Goal: Task Accomplishment & Management: Use online tool/utility

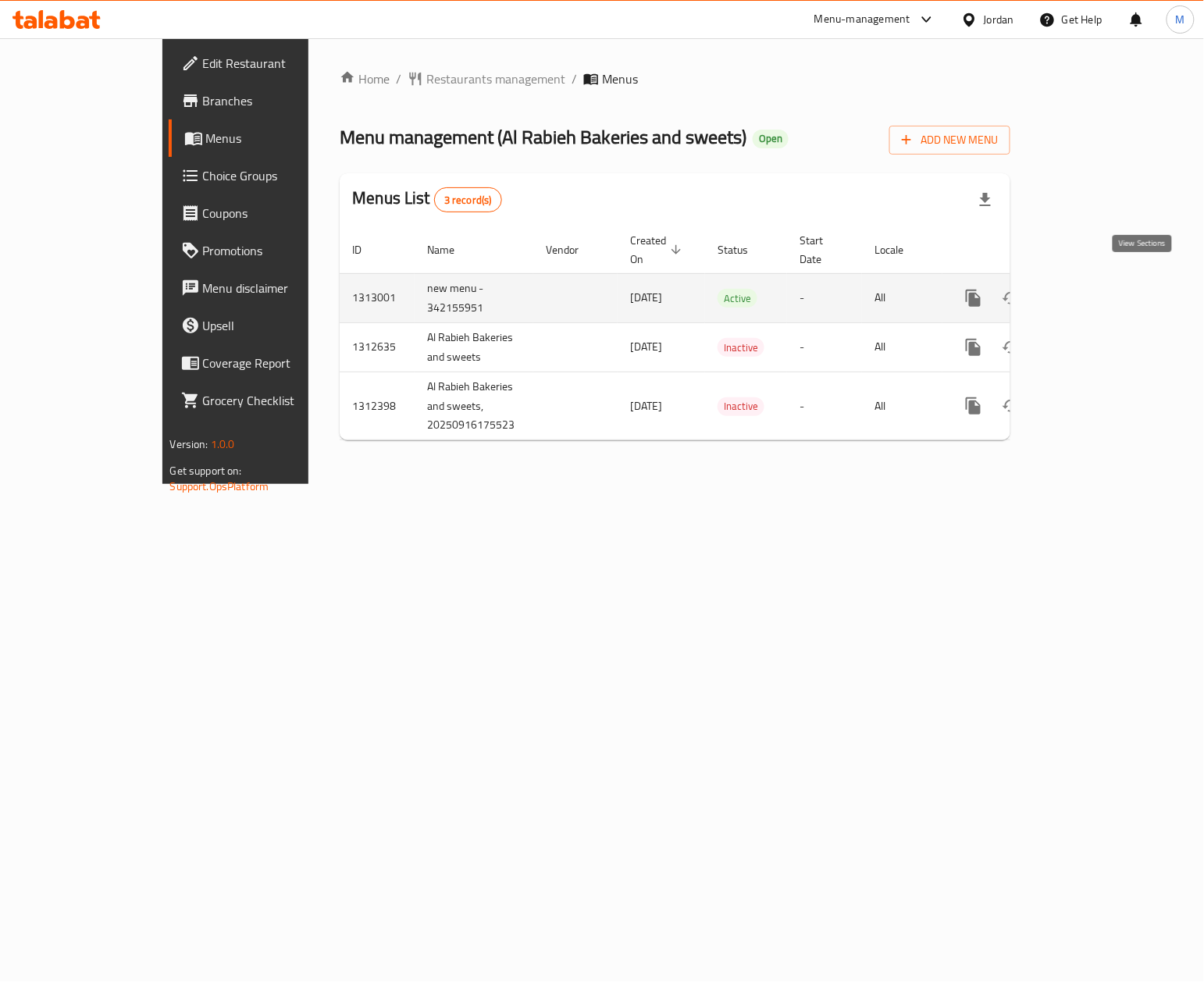
click at [1096, 289] on icon "enhanced table" at bounding box center [1086, 298] width 19 height 19
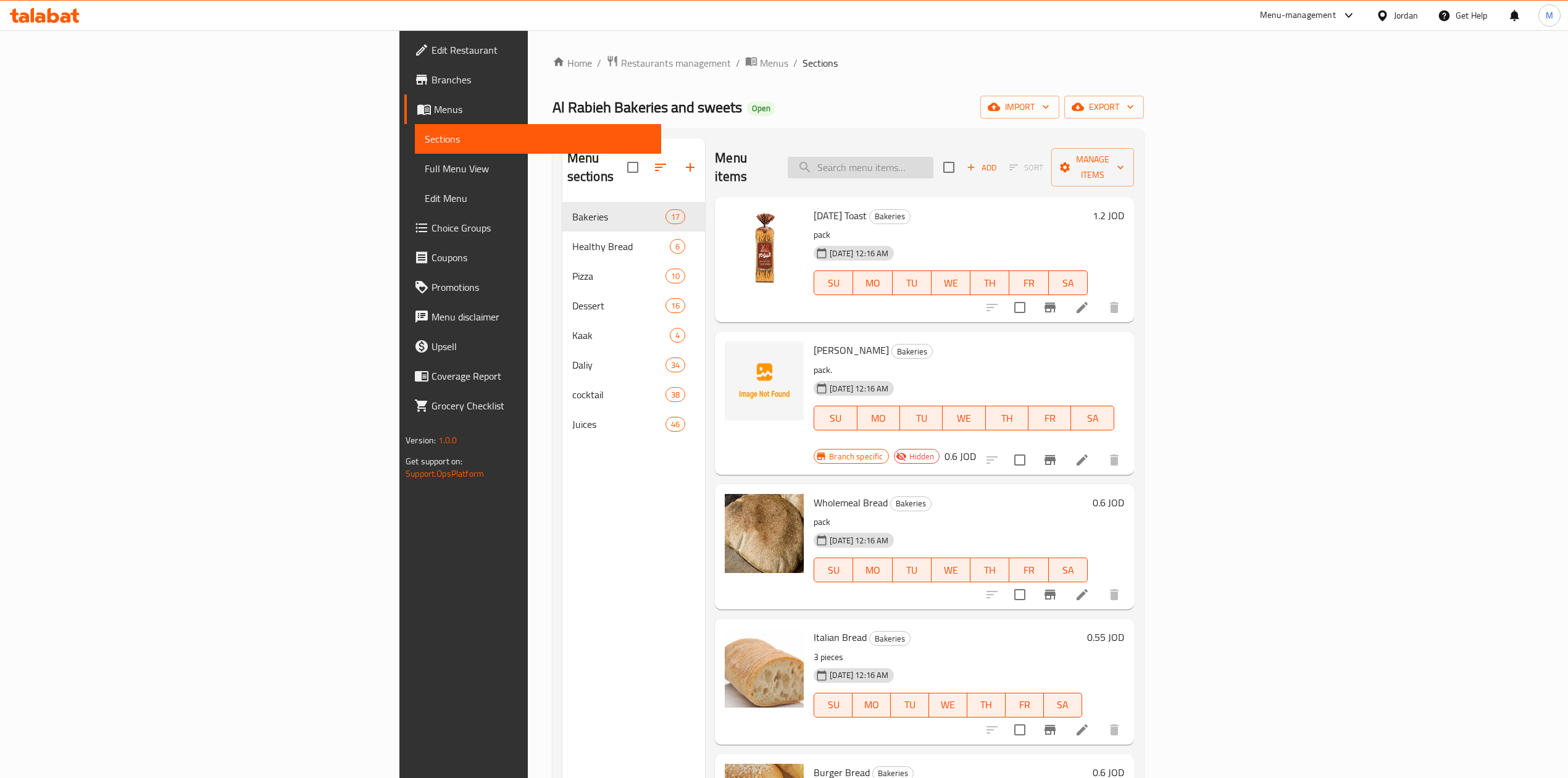
click at [933, 164] on input "search" at bounding box center [860, 168] width 145 height 21
paste input "جبنة شيدر سائل"
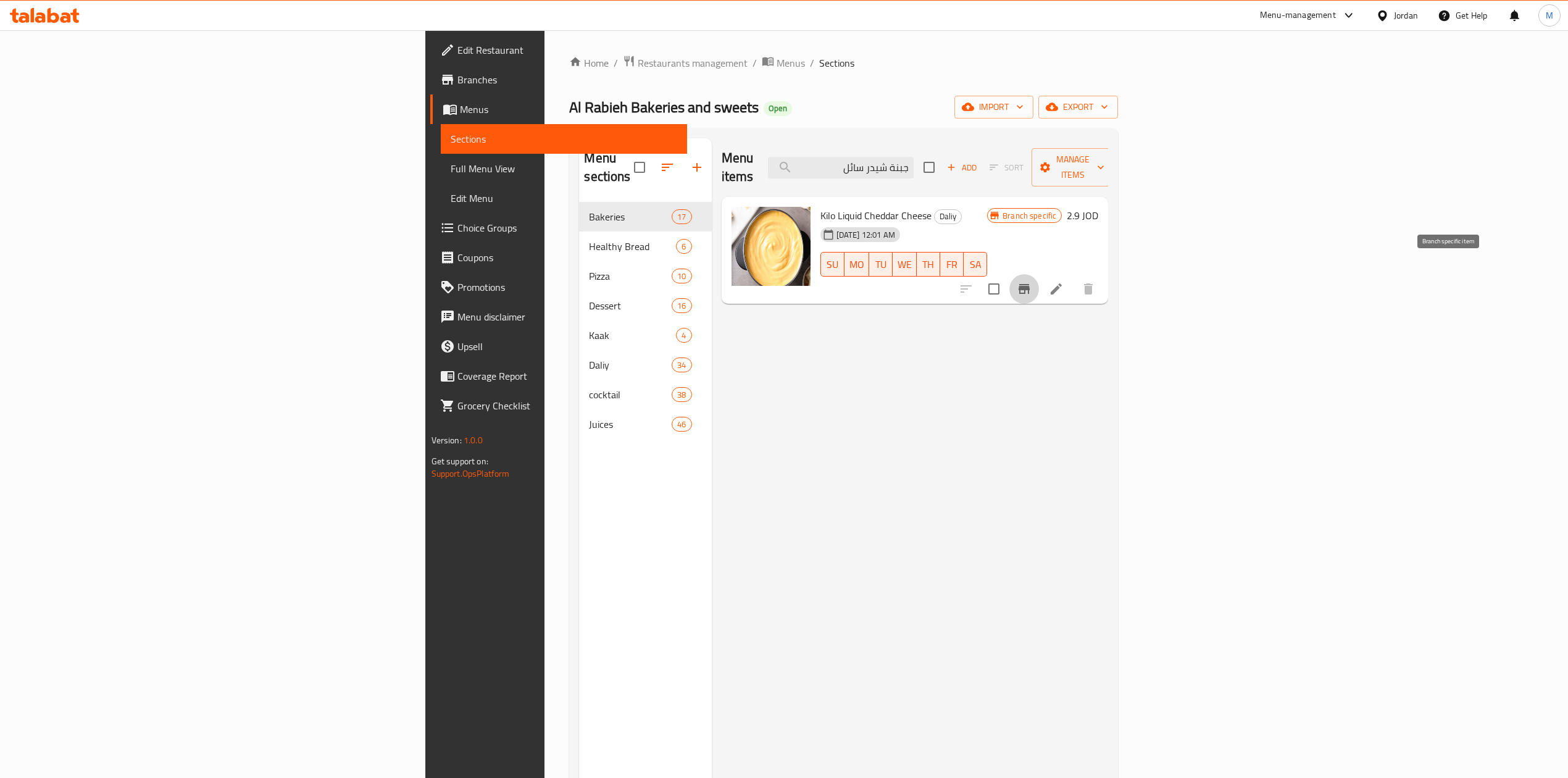
click at [951, 279] on button "Branch-specific-item" at bounding box center [1024, 289] width 29 height 29
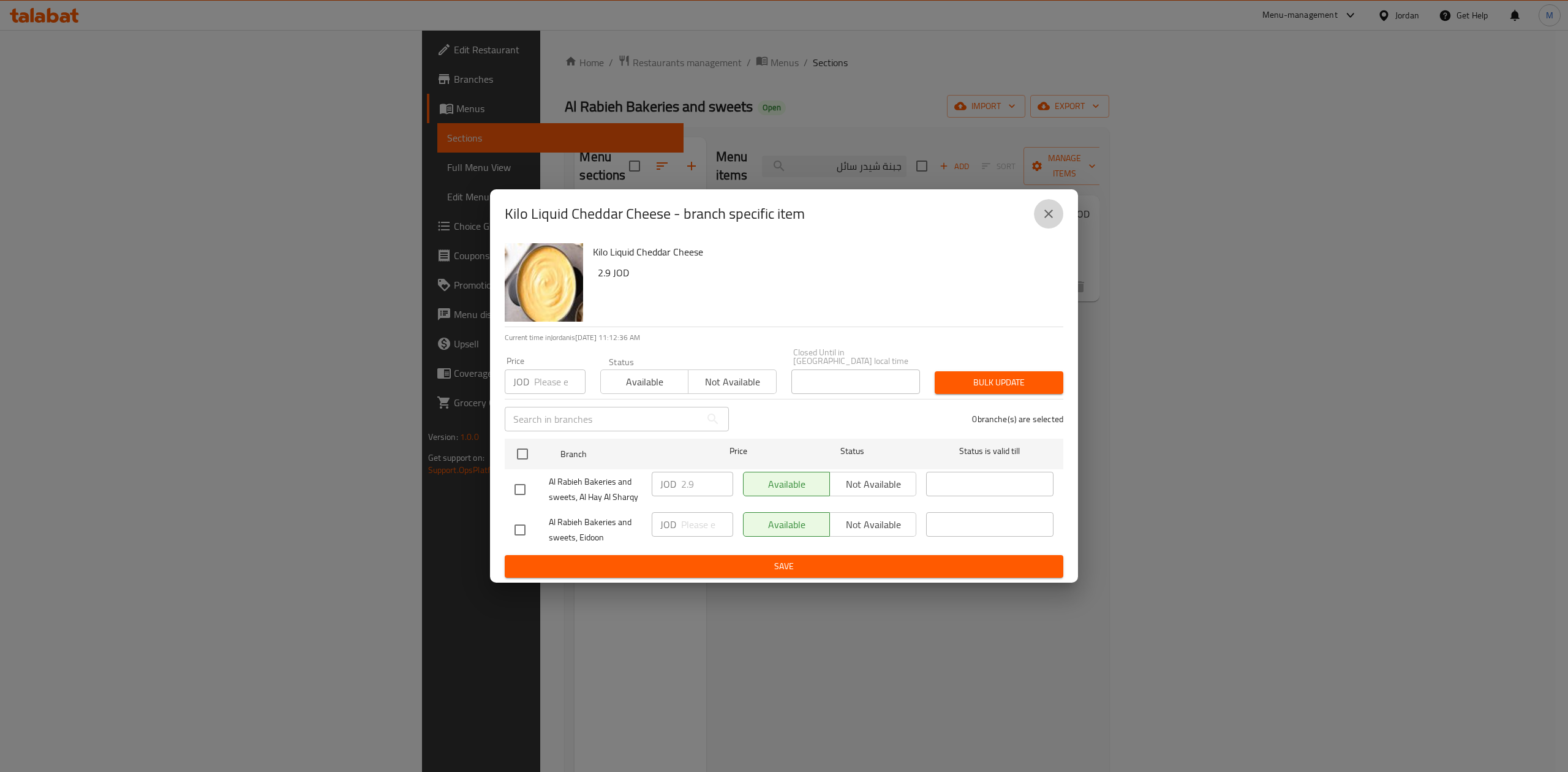
click at [944, 218] on icon "close" at bounding box center [1049, 214] width 15 height 15
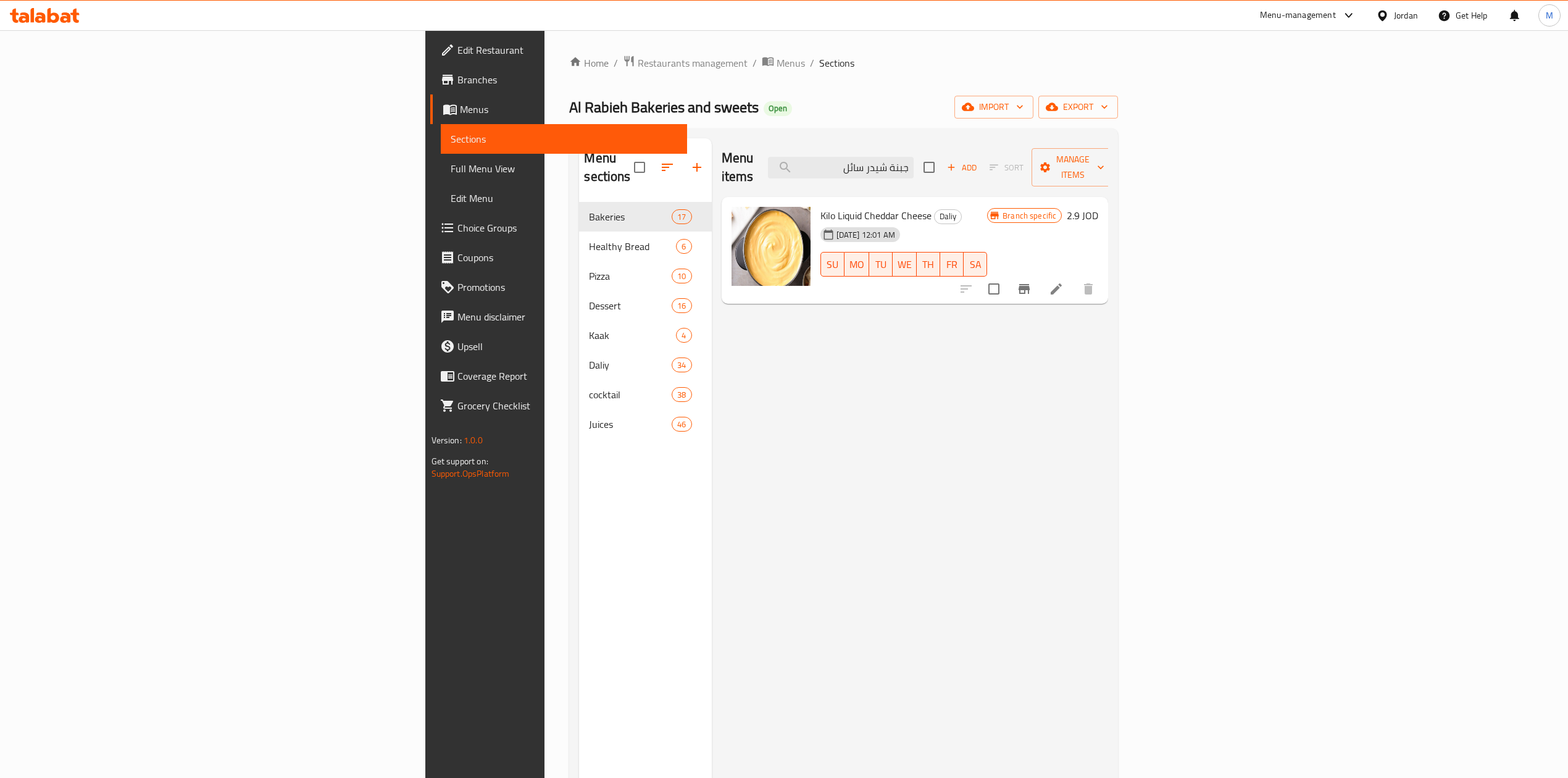
drag, startPoint x: 988, startPoint y: 174, endPoint x: 989, endPoint y: 161, distance: 13.0
click at [951, 174] on div "Menu items جبنة شيدر سائل Add Sort Manage items" at bounding box center [915, 168] width 387 height 59
click at [914, 161] on input "جبنة شيدر سائل" at bounding box center [840, 168] width 145 height 21
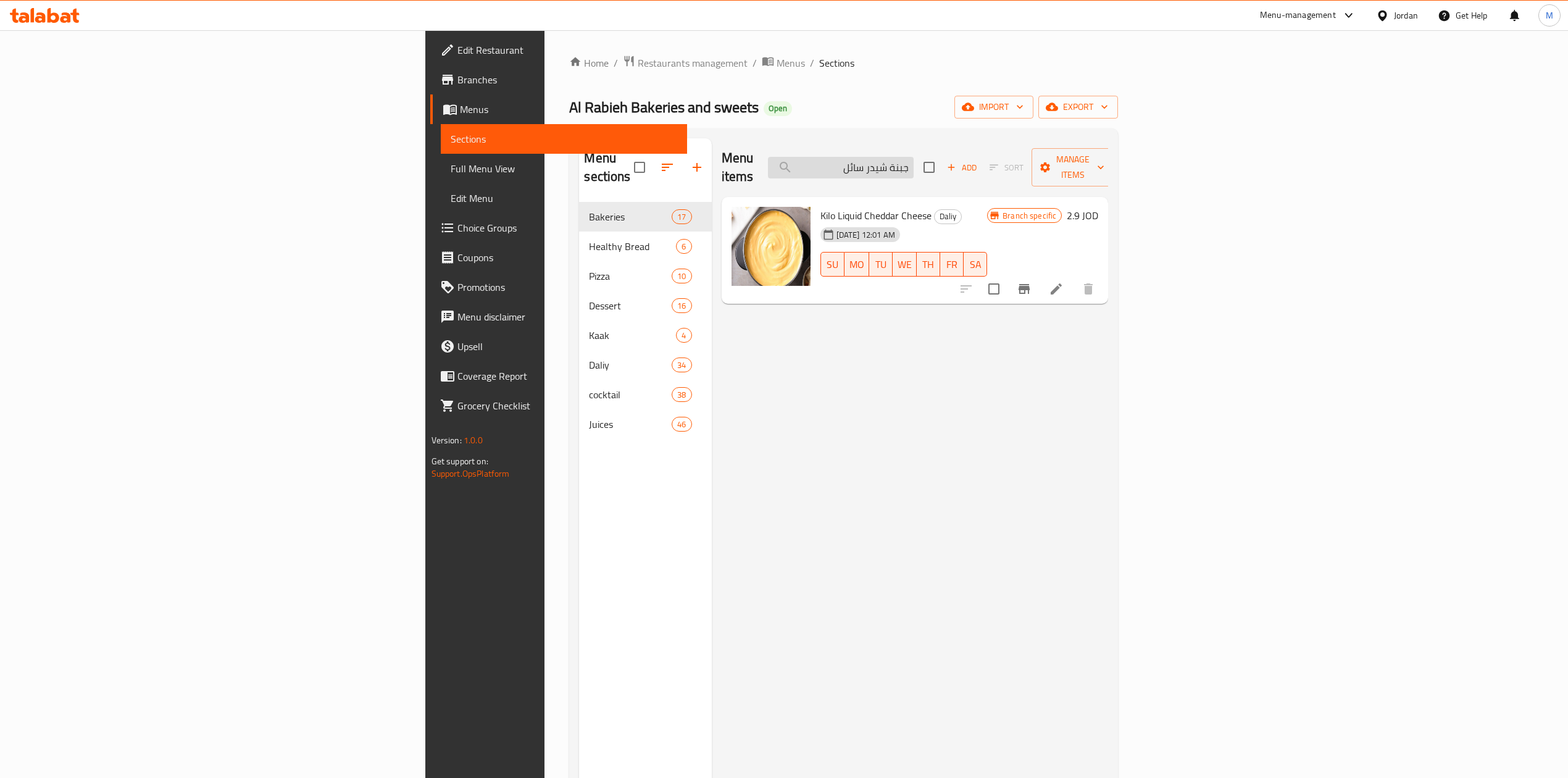
paste input "مجدلة"
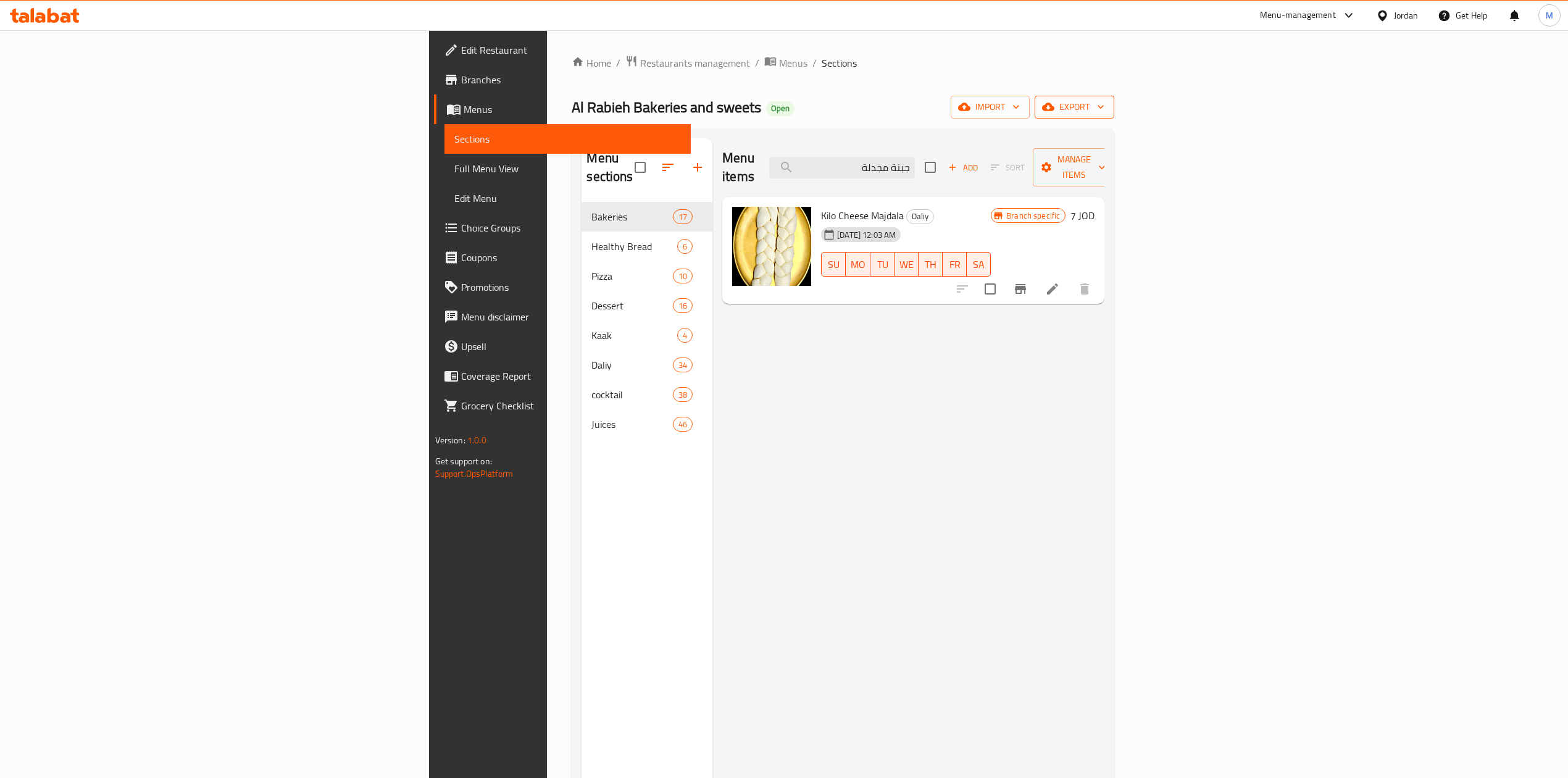
type input "جبنة مجدلة"
click at [951, 107] on span "export" at bounding box center [1074, 107] width 60 height 15
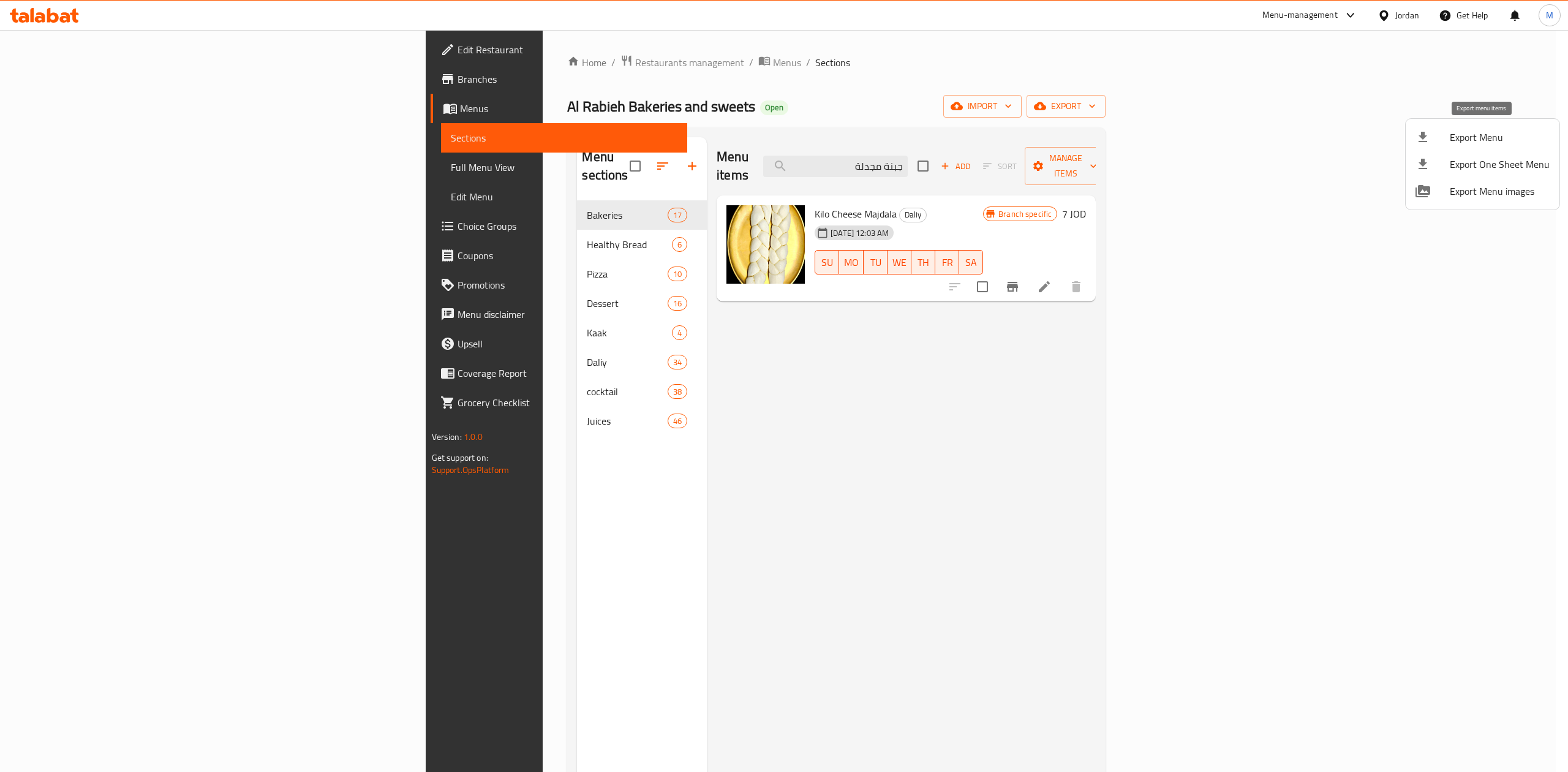
click at [944, 143] on span "Export Menu" at bounding box center [1500, 137] width 100 height 15
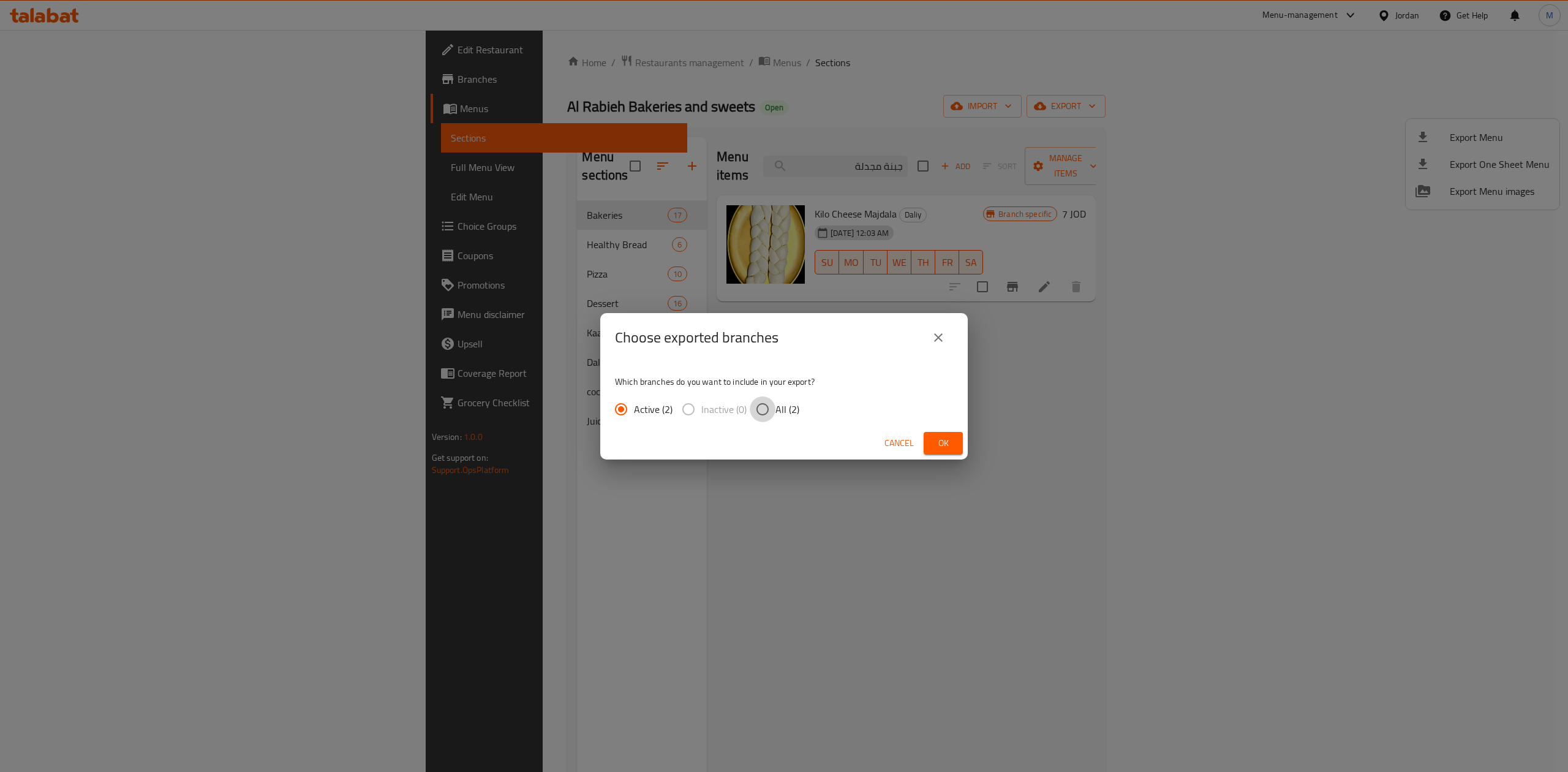
click at [763, 404] on input "All (2)" at bounding box center [762, 409] width 26 height 26
radio input "true"
click at [944, 436] on span "Ok" at bounding box center [943, 443] width 19 height 15
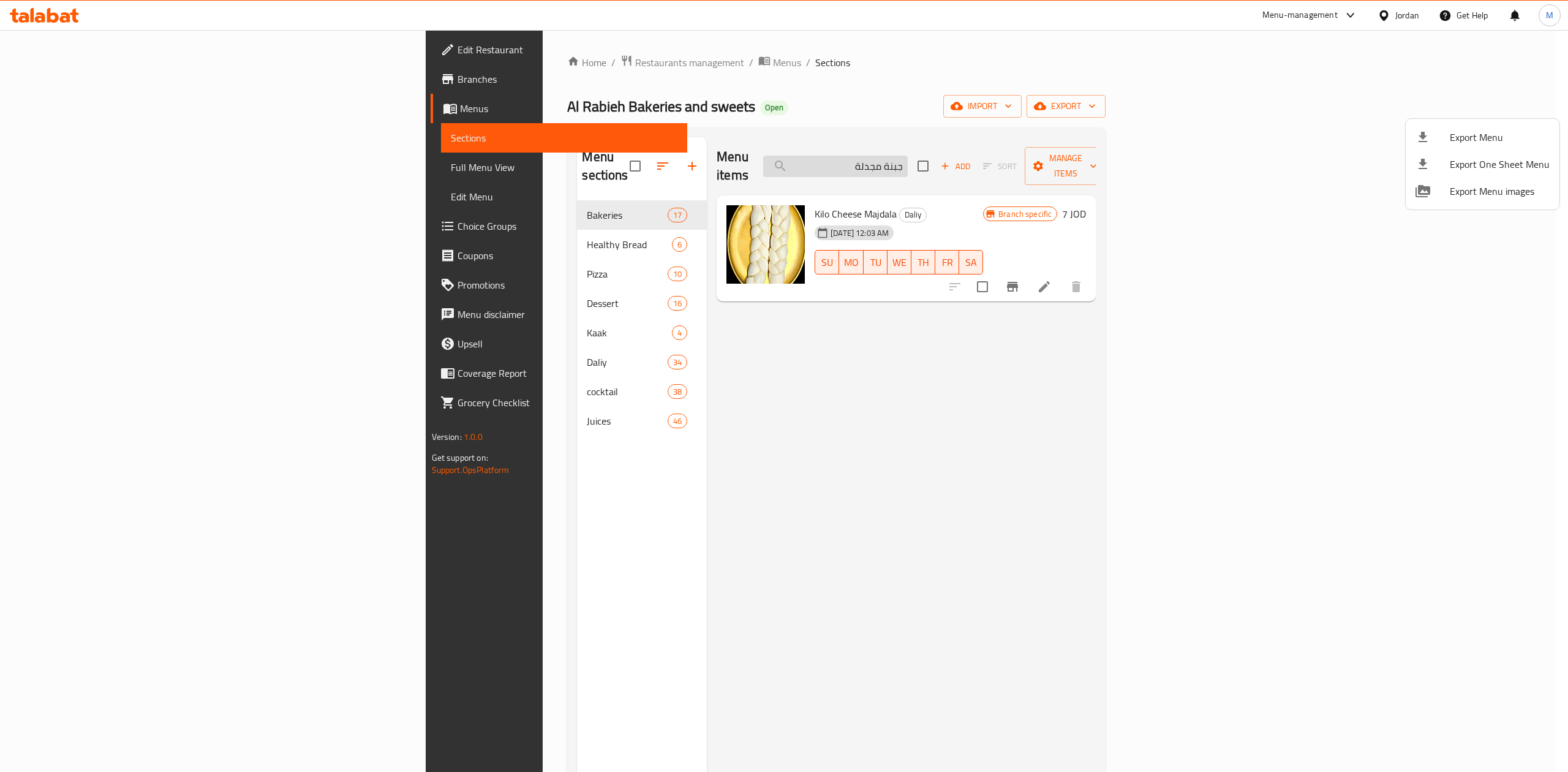
drag, startPoint x: 964, startPoint y: 165, endPoint x: 969, endPoint y: 154, distance: 12.1
click at [944, 164] on div at bounding box center [784, 386] width 1568 height 772
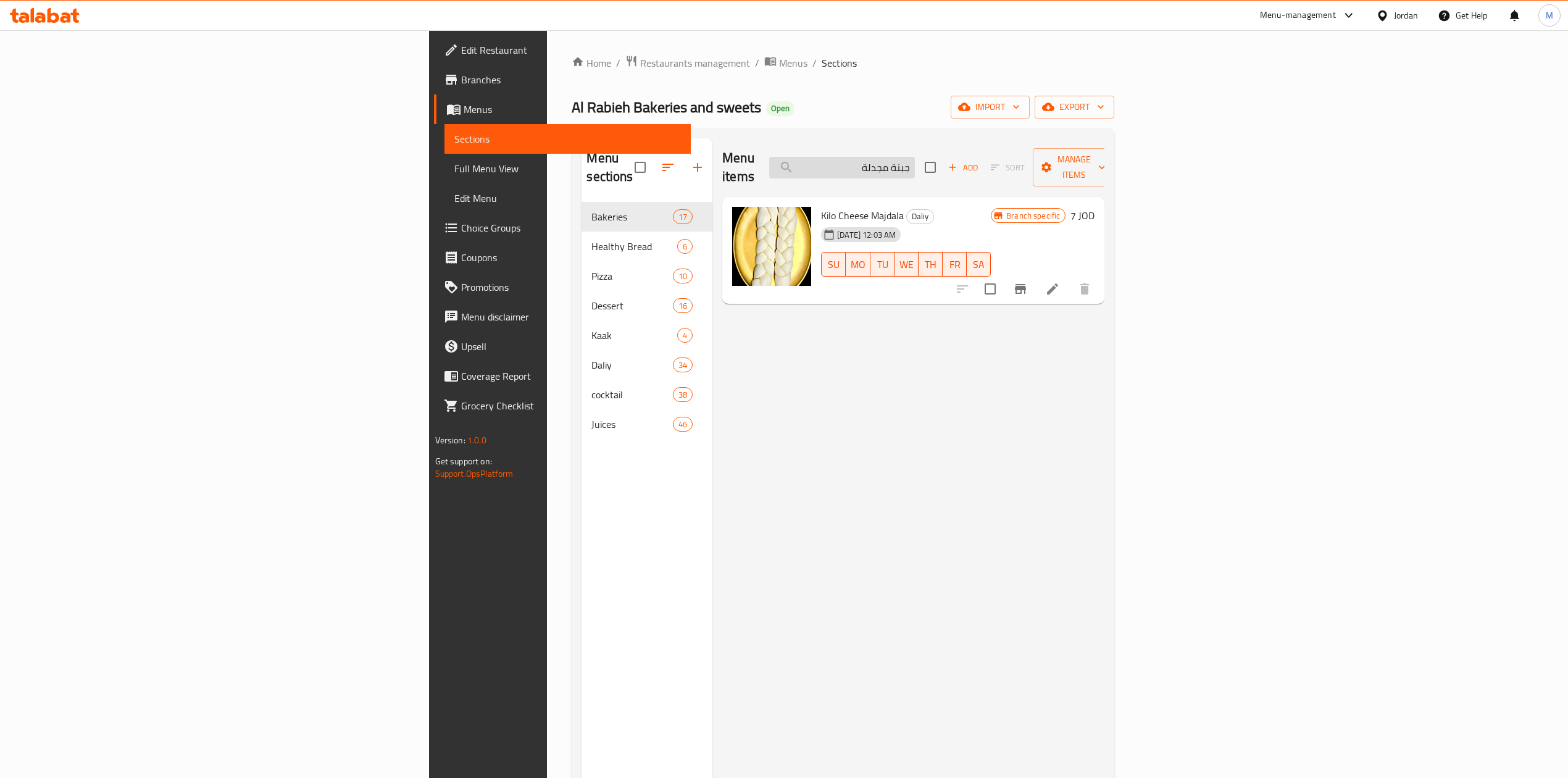
click at [915, 157] on input "جبنة مجدلة" at bounding box center [841, 168] width 145 height 21
paste input "لية اصابع"
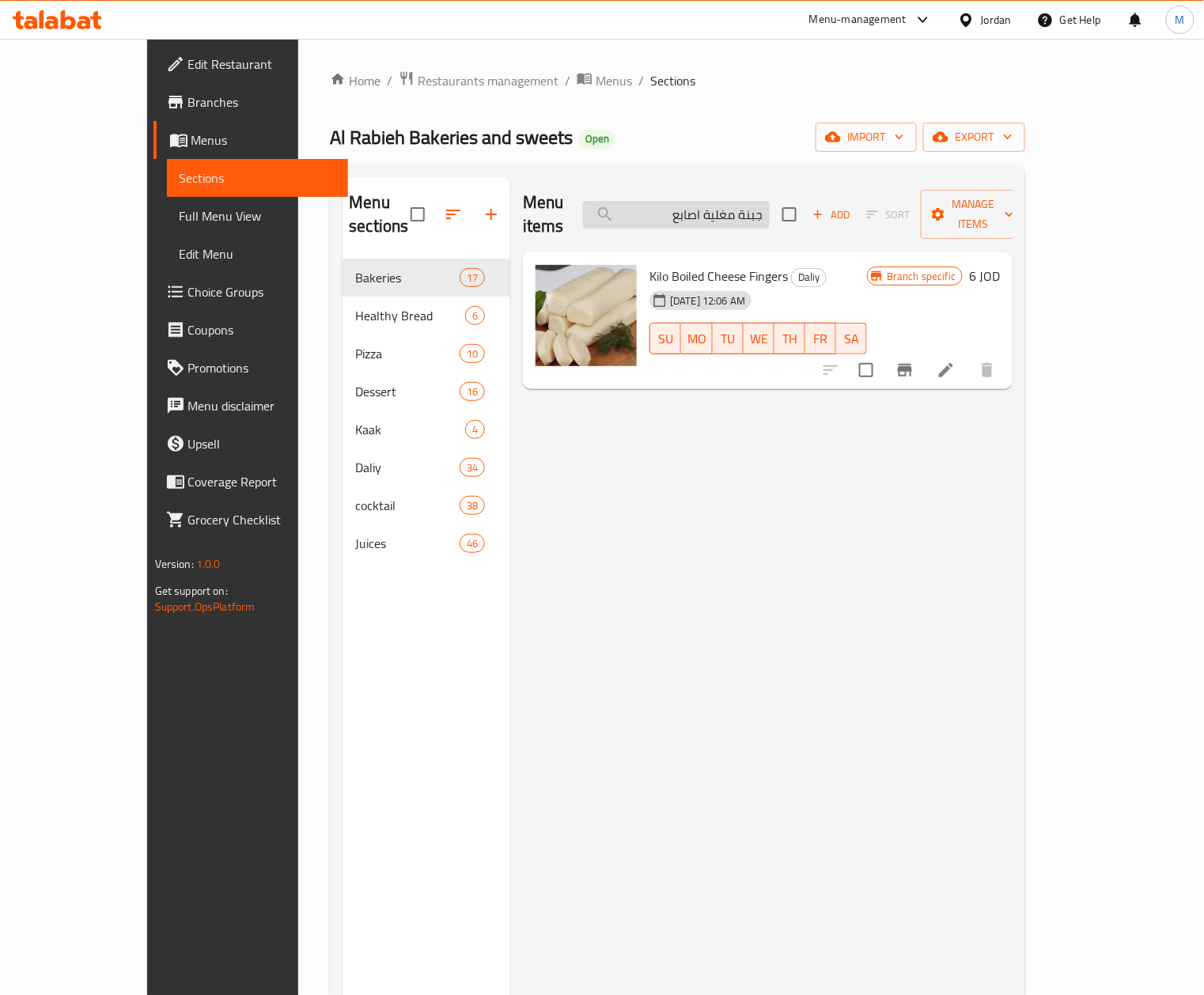
click at [716, 203] on input "جبنة مغلية اصابع" at bounding box center [675, 215] width 186 height 27
click at [711, 215] on input "جبنة مغلية اصابع" at bounding box center [675, 215] width 186 height 27
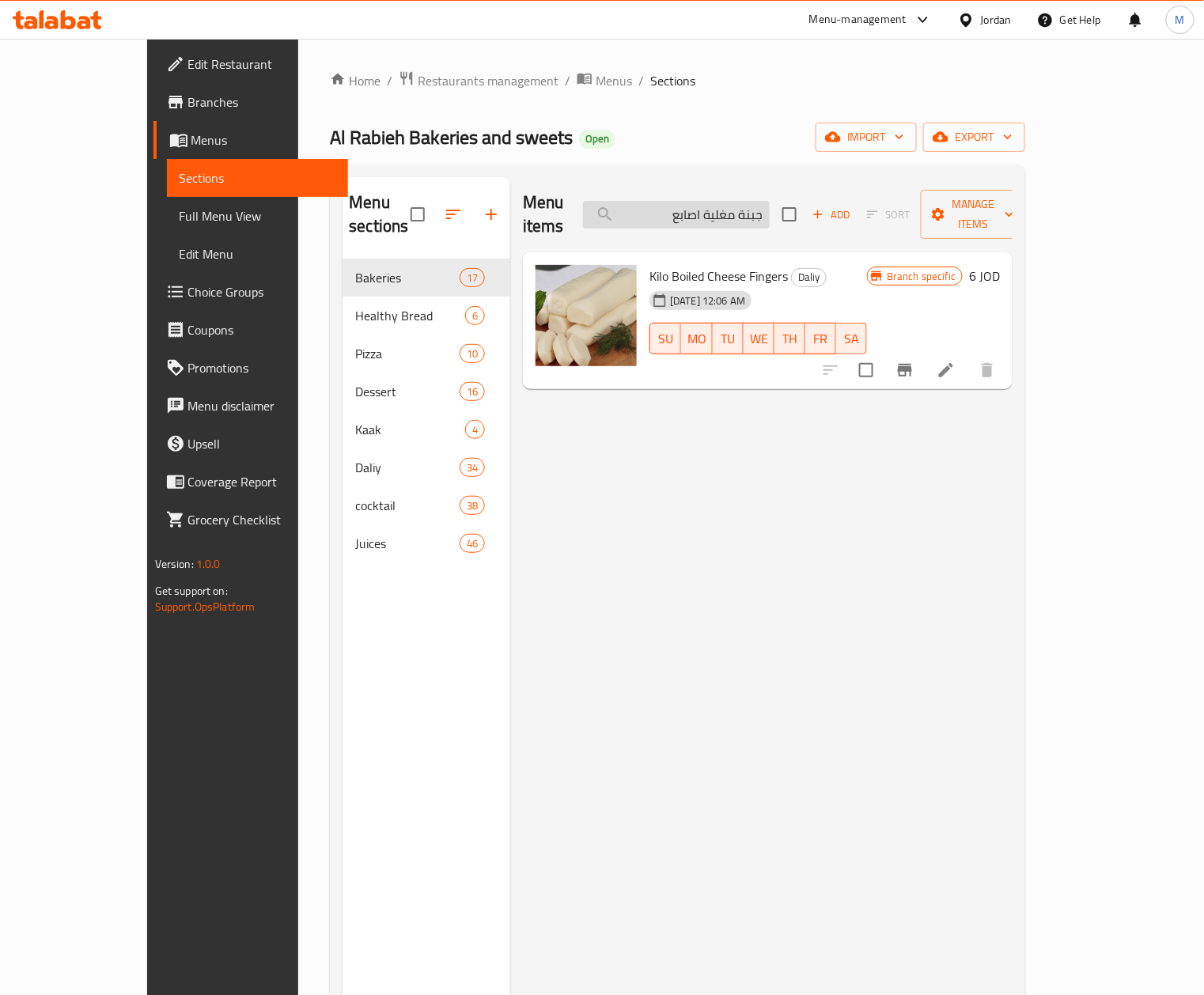
click at [711, 215] on input "جبنة مغلية اصابع" at bounding box center [675, 215] width 186 height 27
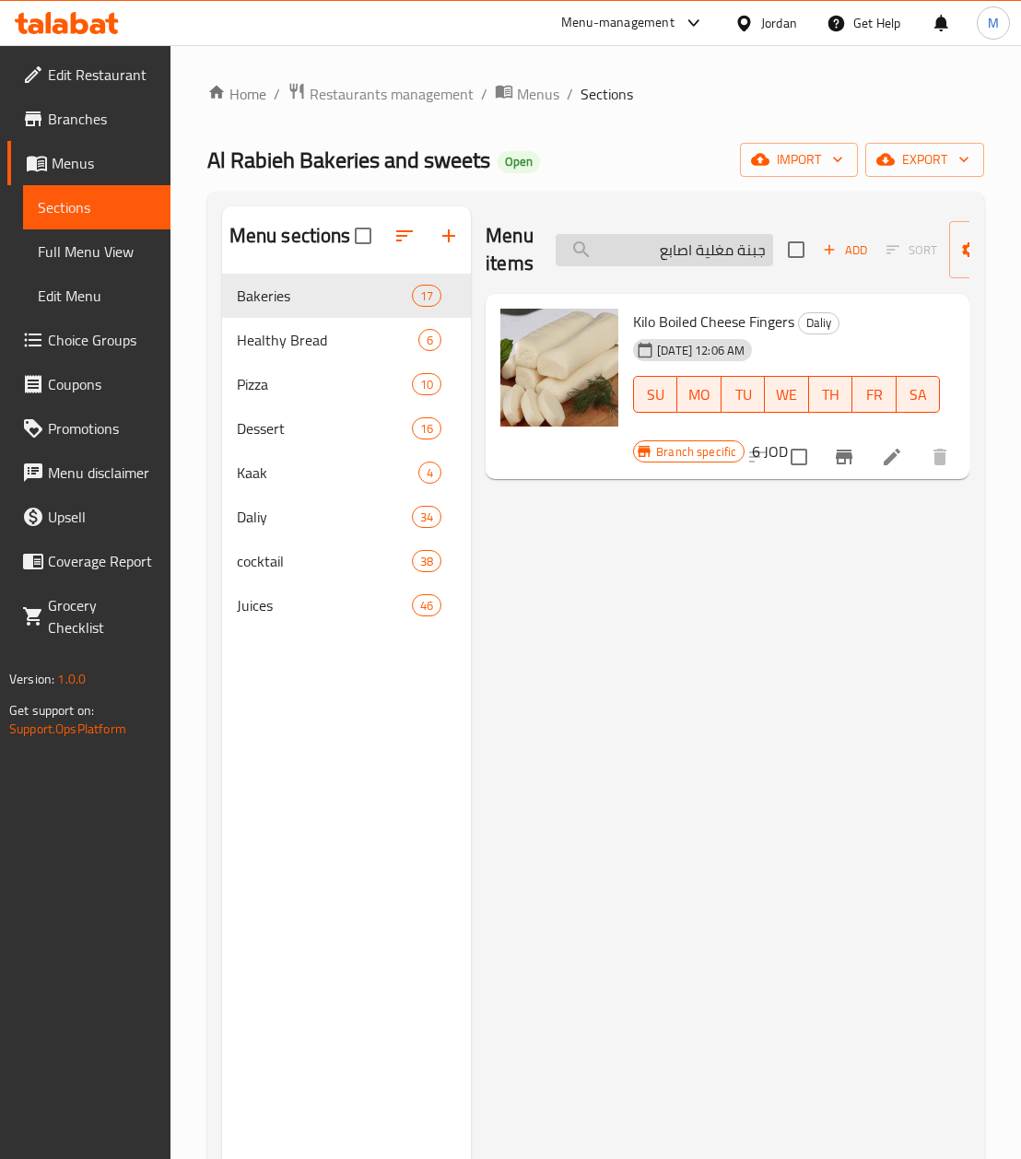
click at [697, 259] on input "جبنة مغلية اصابع" at bounding box center [664, 250] width 217 height 32
paste input "وزاريلا باندا"
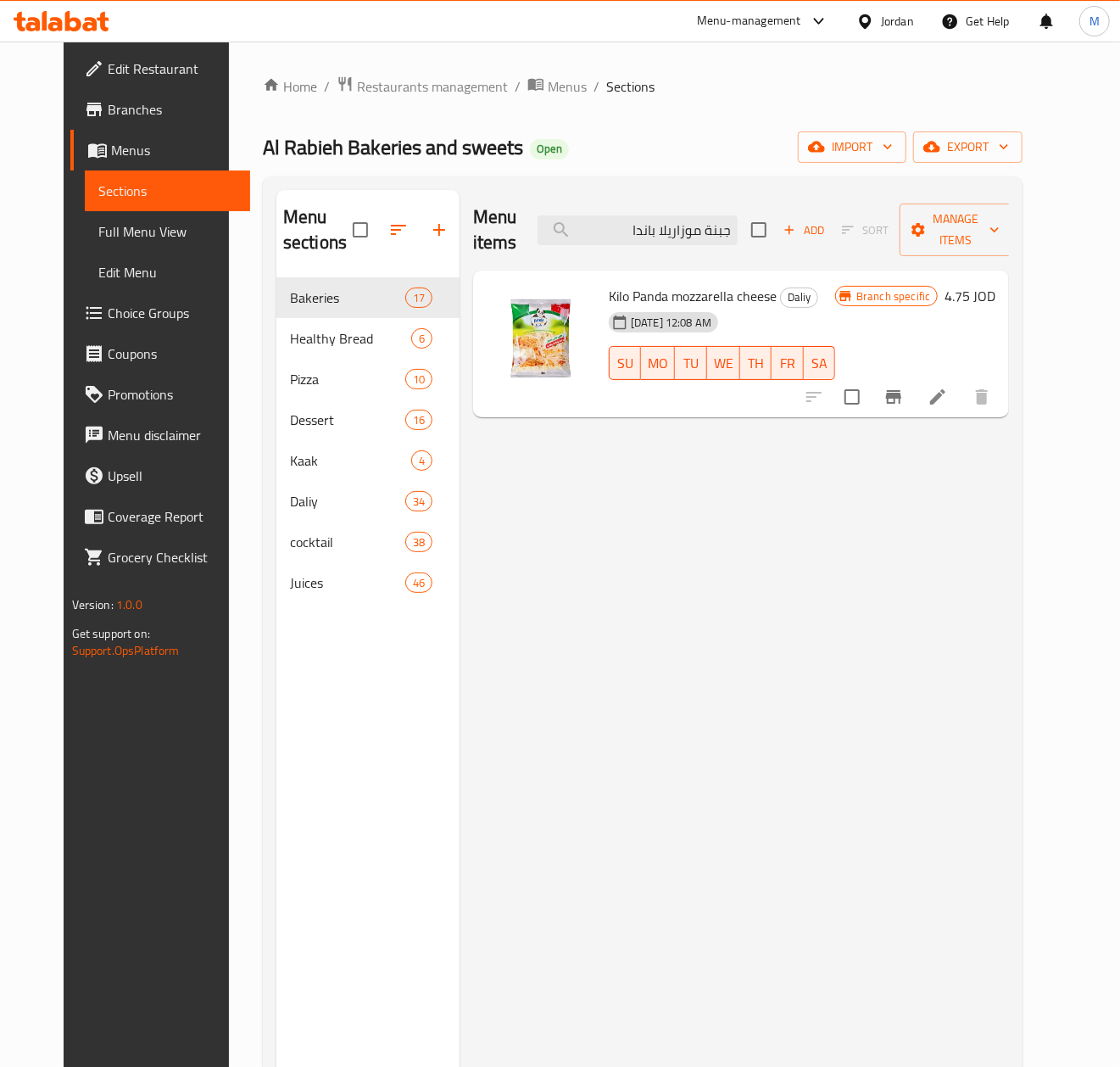
click at [653, 211] on div "Menu items جبنة موزاريلا باندا Add Sort Manage items" at bounding box center [741, 230] width 536 height 81
click at [670, 229] on input "جبنة موزاريلا باندا" at bounding box center [637, 230] width 200 height 29
paste input "ليبن"
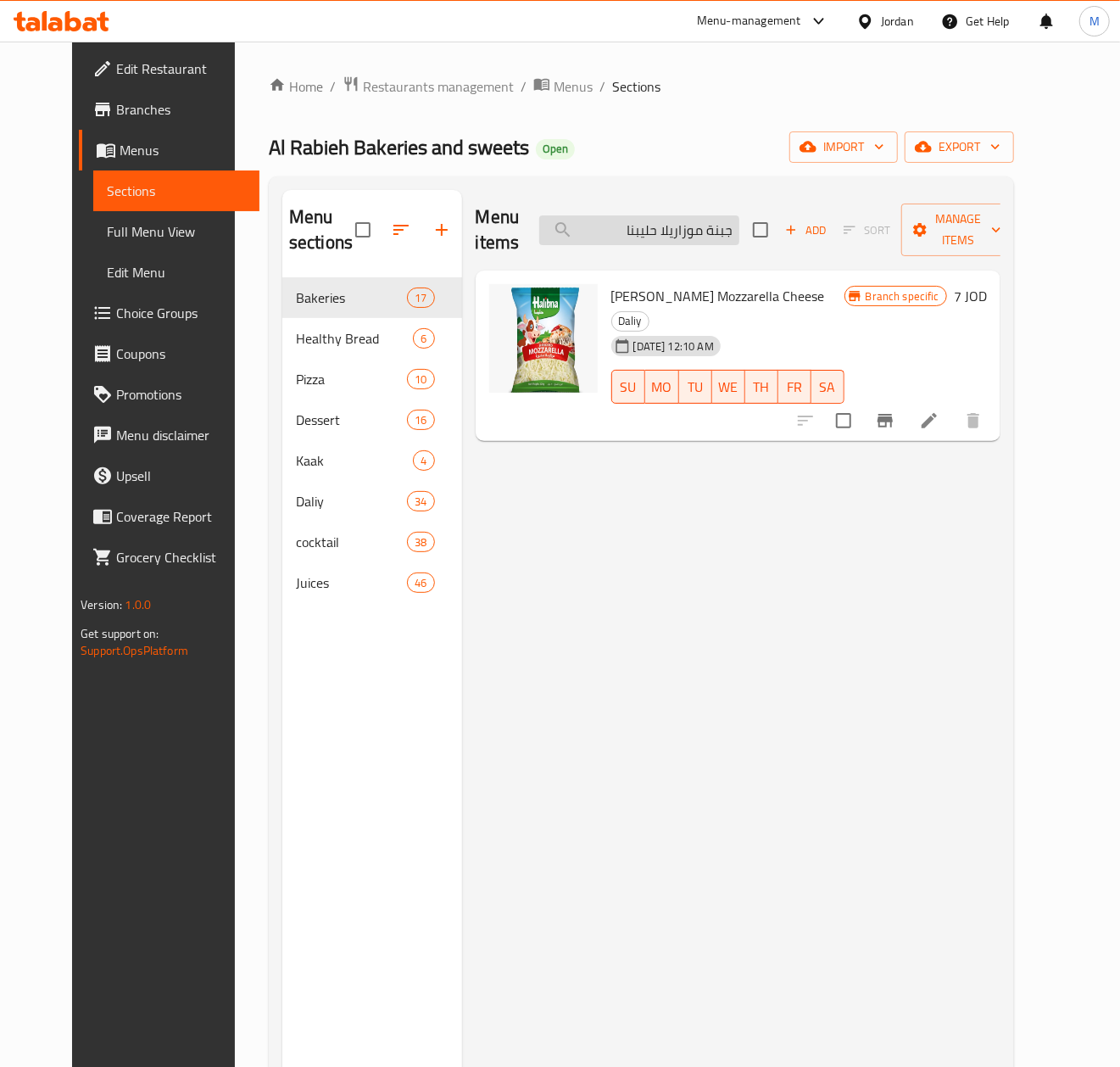
click at [645, 238] on input "جبنة موزاريلا حليبنا" at bounding box center [639, 230] width 200 height 29
paste input "وز قلب"
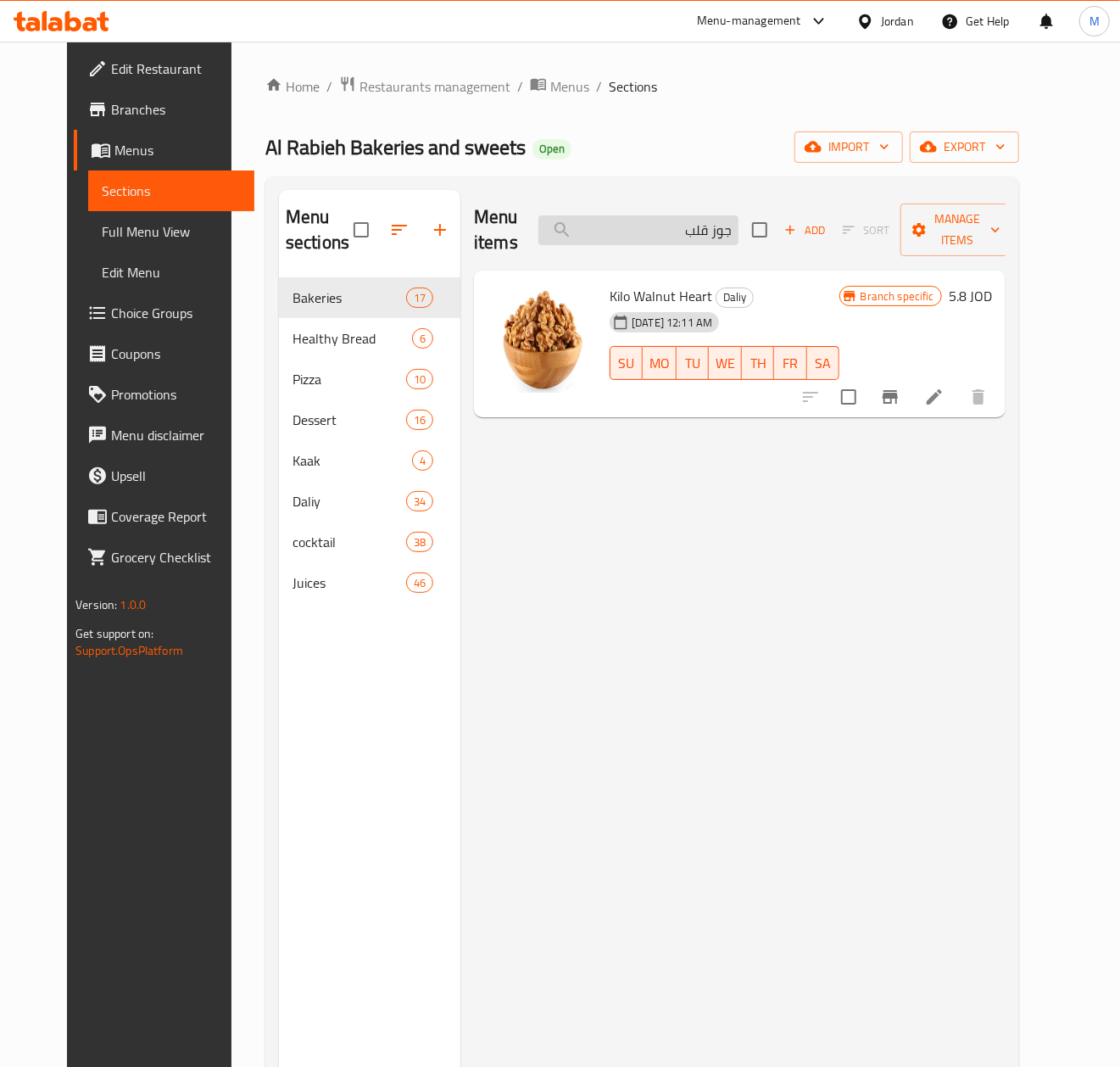
click at [658, 234] on input "جوز قلب" at bounding box center [638, 230] width 200 height 29
paste input "لاوة [PERSON_NAME]"
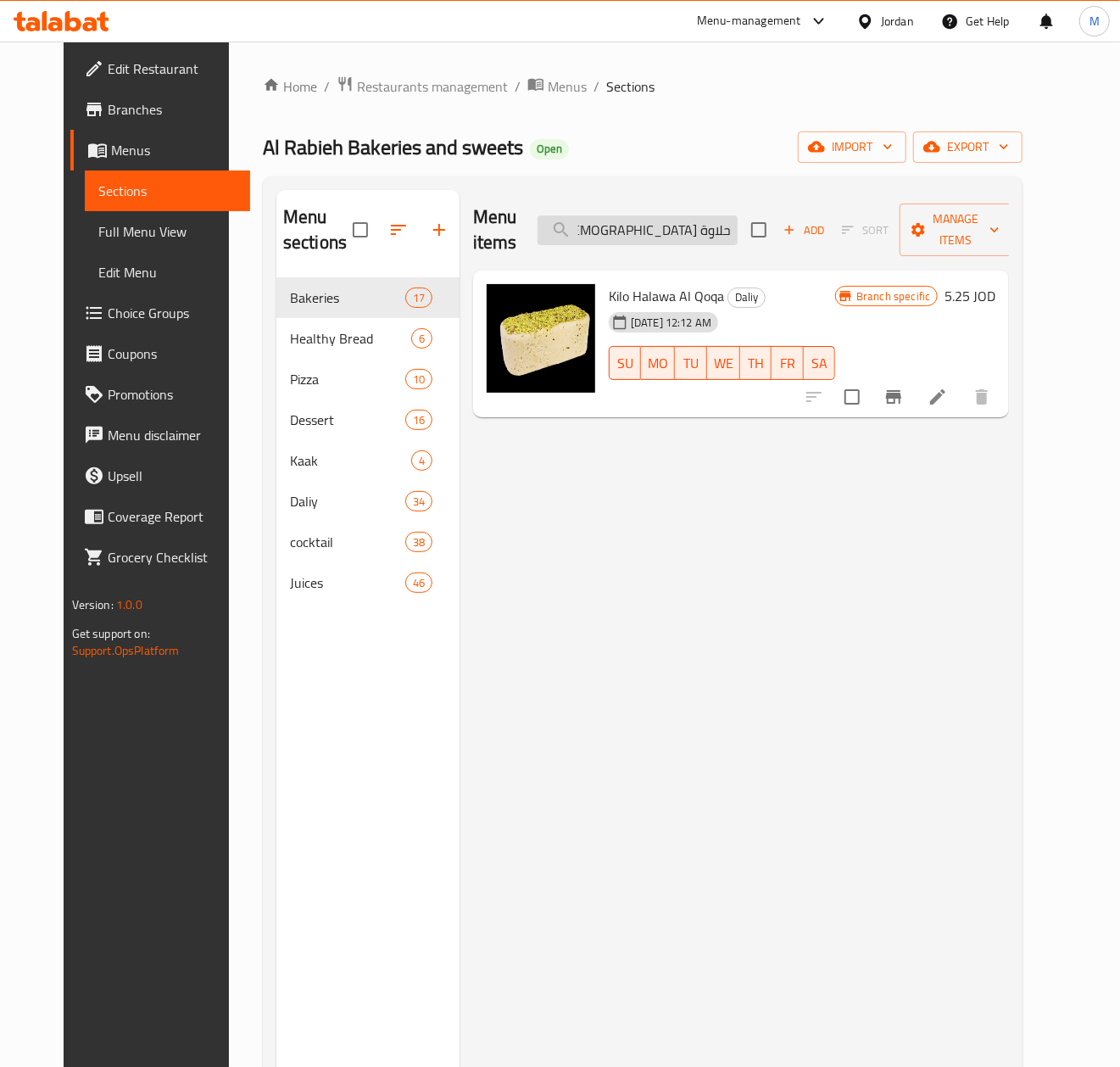
click at [683, 229] on input "حلاوة [DEMOGRAPHIC_DATA]" at bounding box center [637, 230] width 200 height 29
paste input "رد ماء سم"
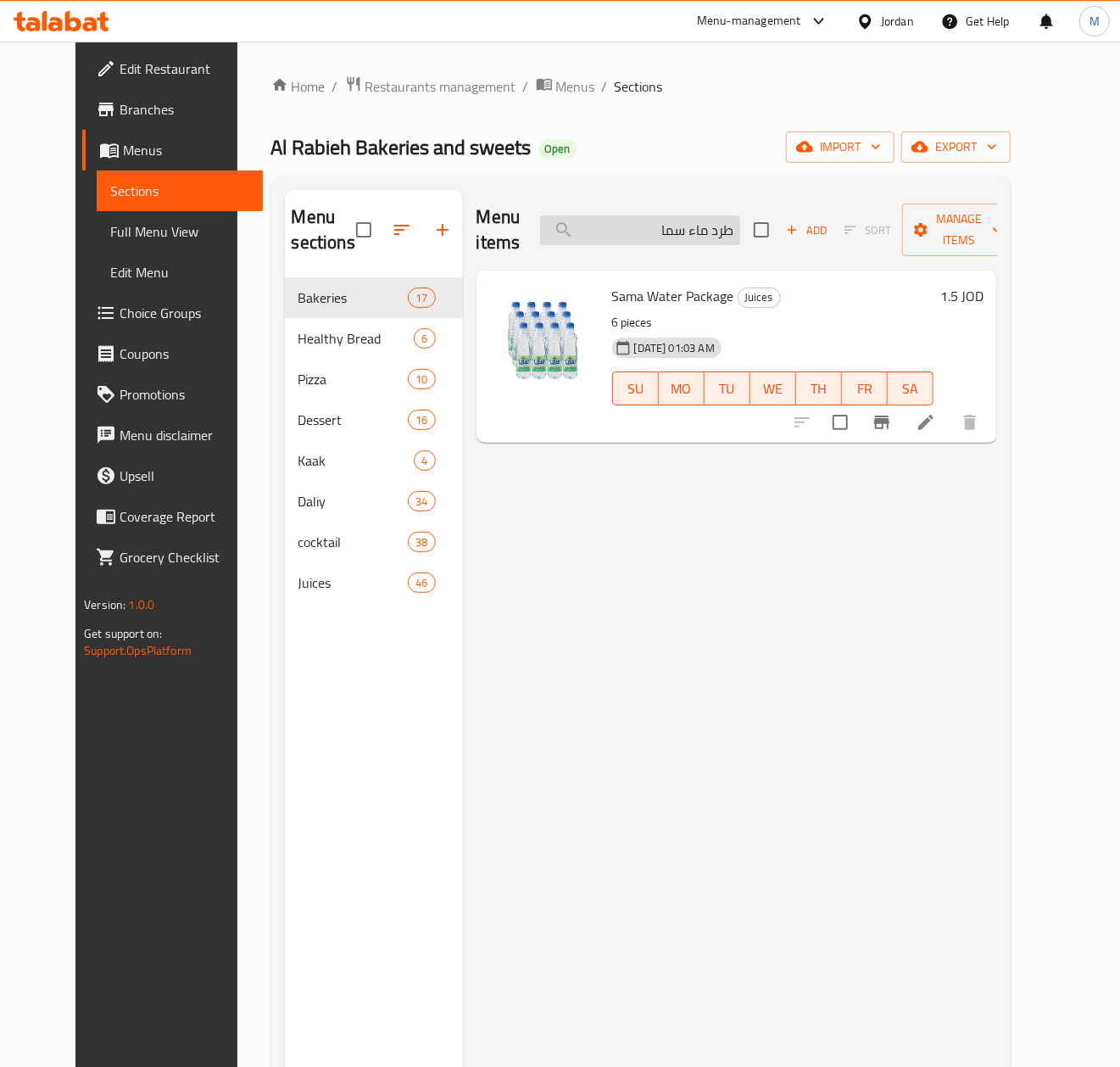
click at [679, 235] on input "طرد ماء سما" at bounding box center [640, 230] width 200 height 29
paste input "طة"
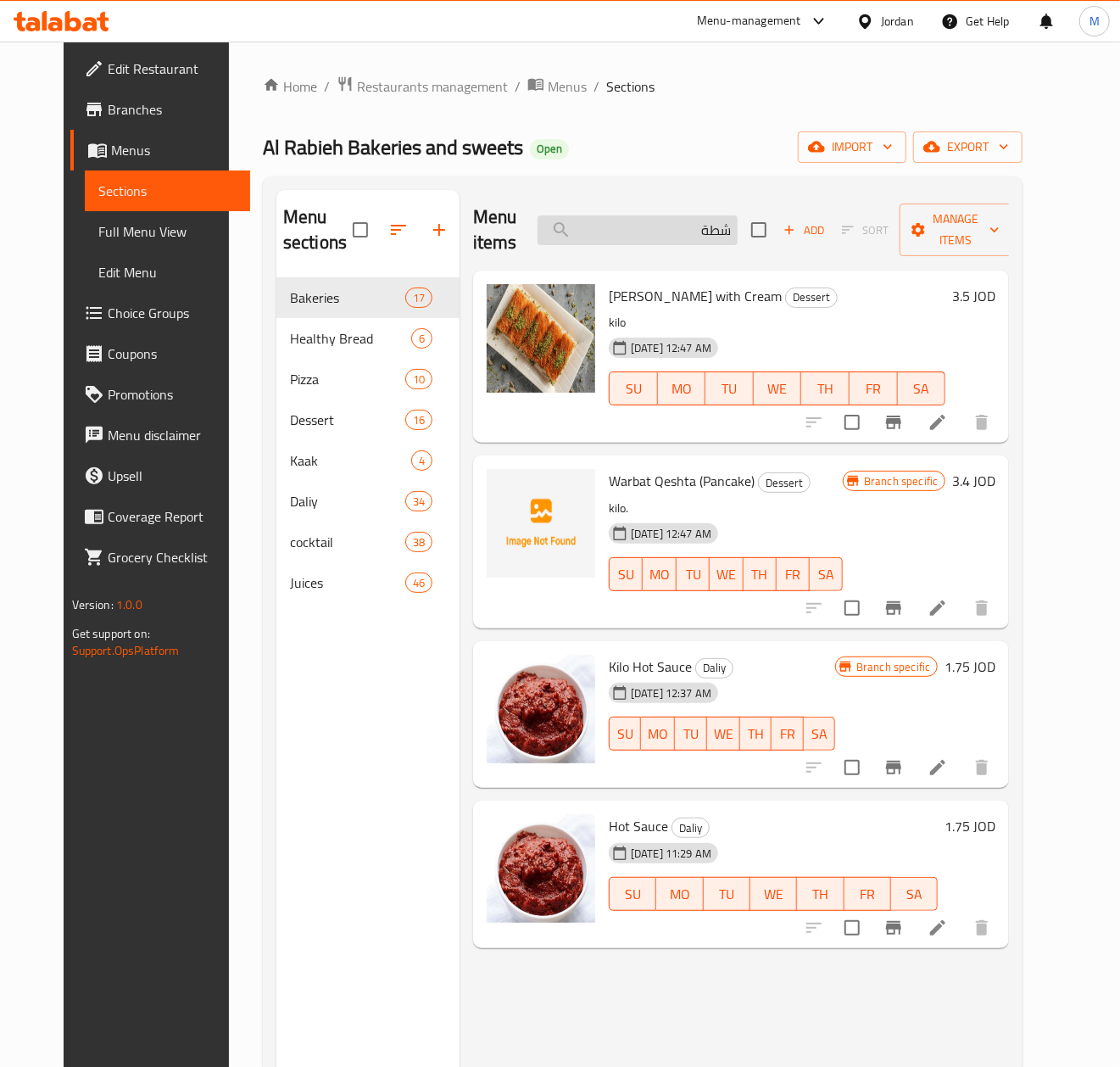
click at [693, 235] on input "شطة" at bounding box center [637, 230] width 200 height 29
paste input "ن توب"
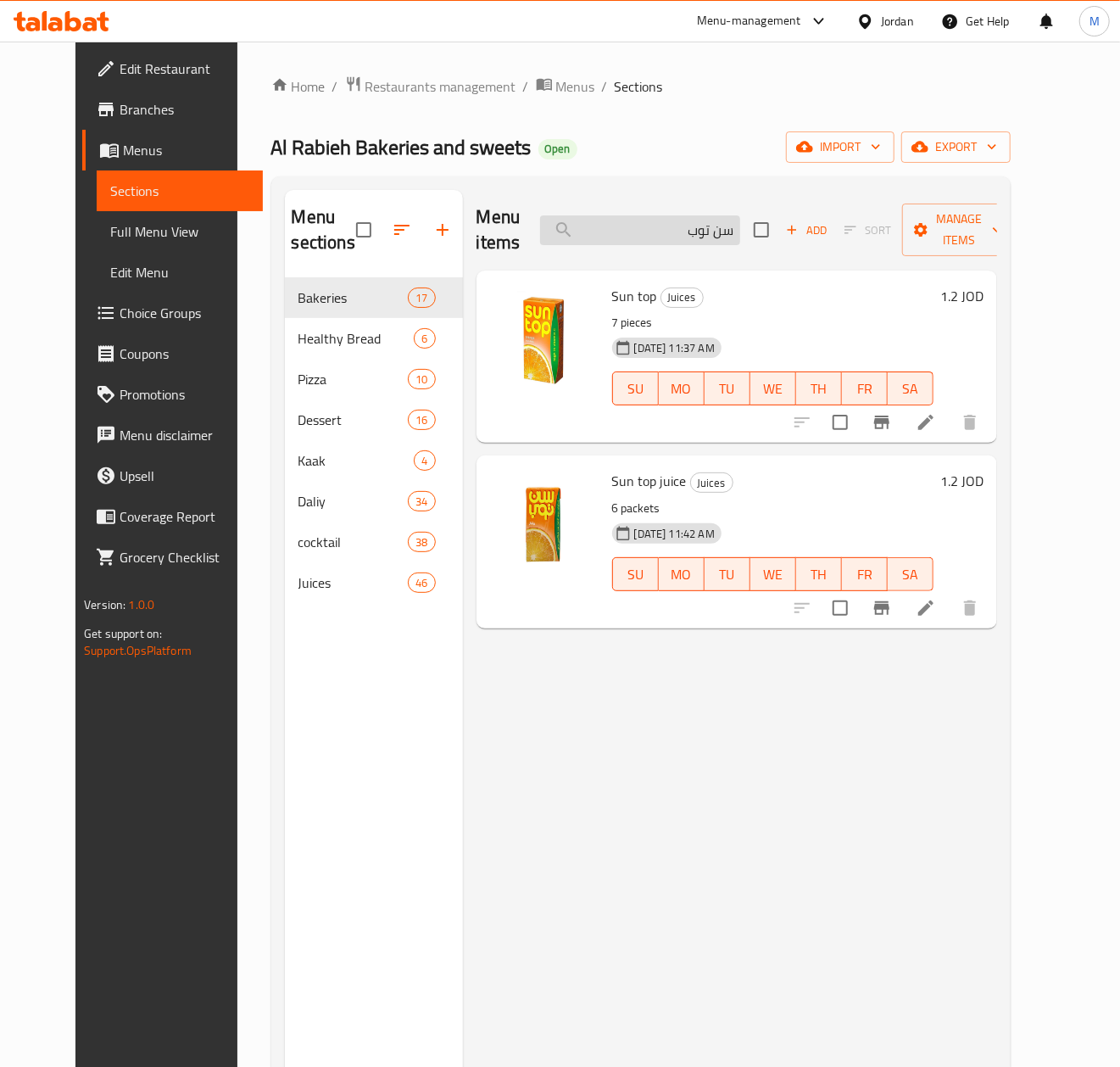
click at [693, 245] on input "سن توب" at bounding box center [640, 230] width 200 height 29
paste input "صير طيبة"
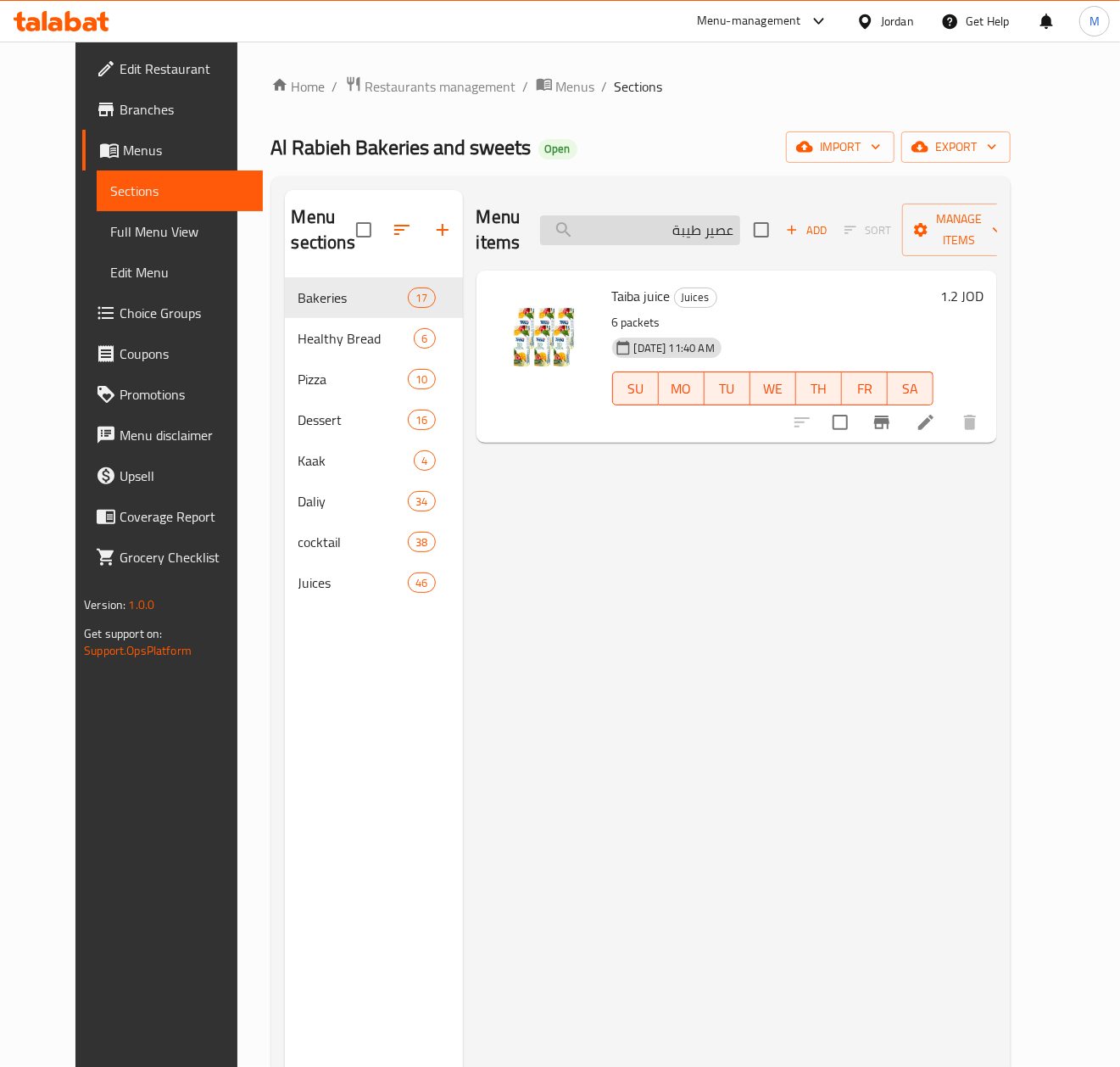
click at [652, 232] on input "عصير طيبة" at bounding box center [640, 230] width 200 height 29
paste input "ورجينال"
click at [664, 222] on input "عصير اورجينال" at bounding box center [640, 230] width 200 height 29
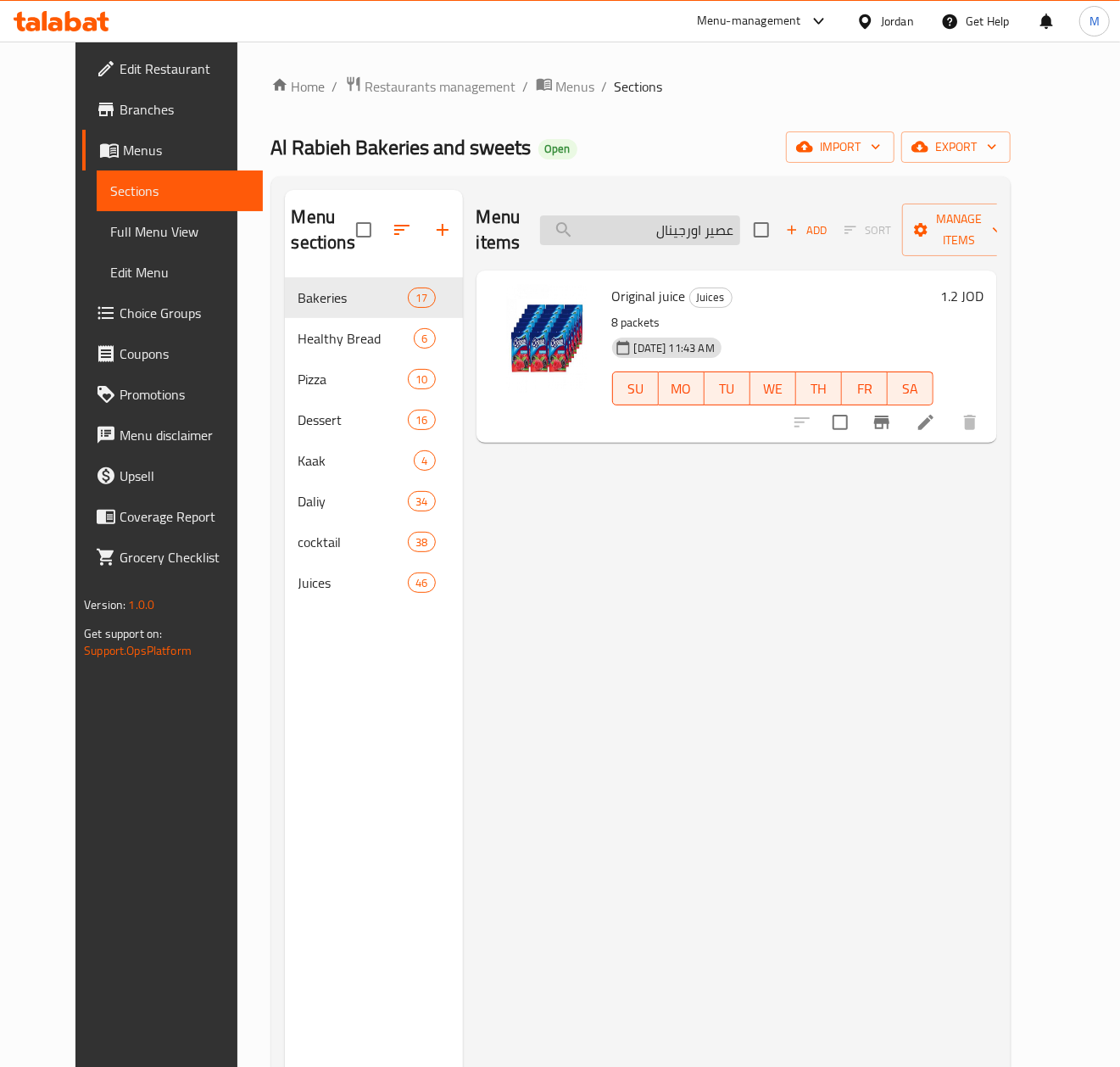
click at [664, 222] on input "عصير اورجينال" at bounding box center [640, 230] width 200 height 29
paste input "ن توب"
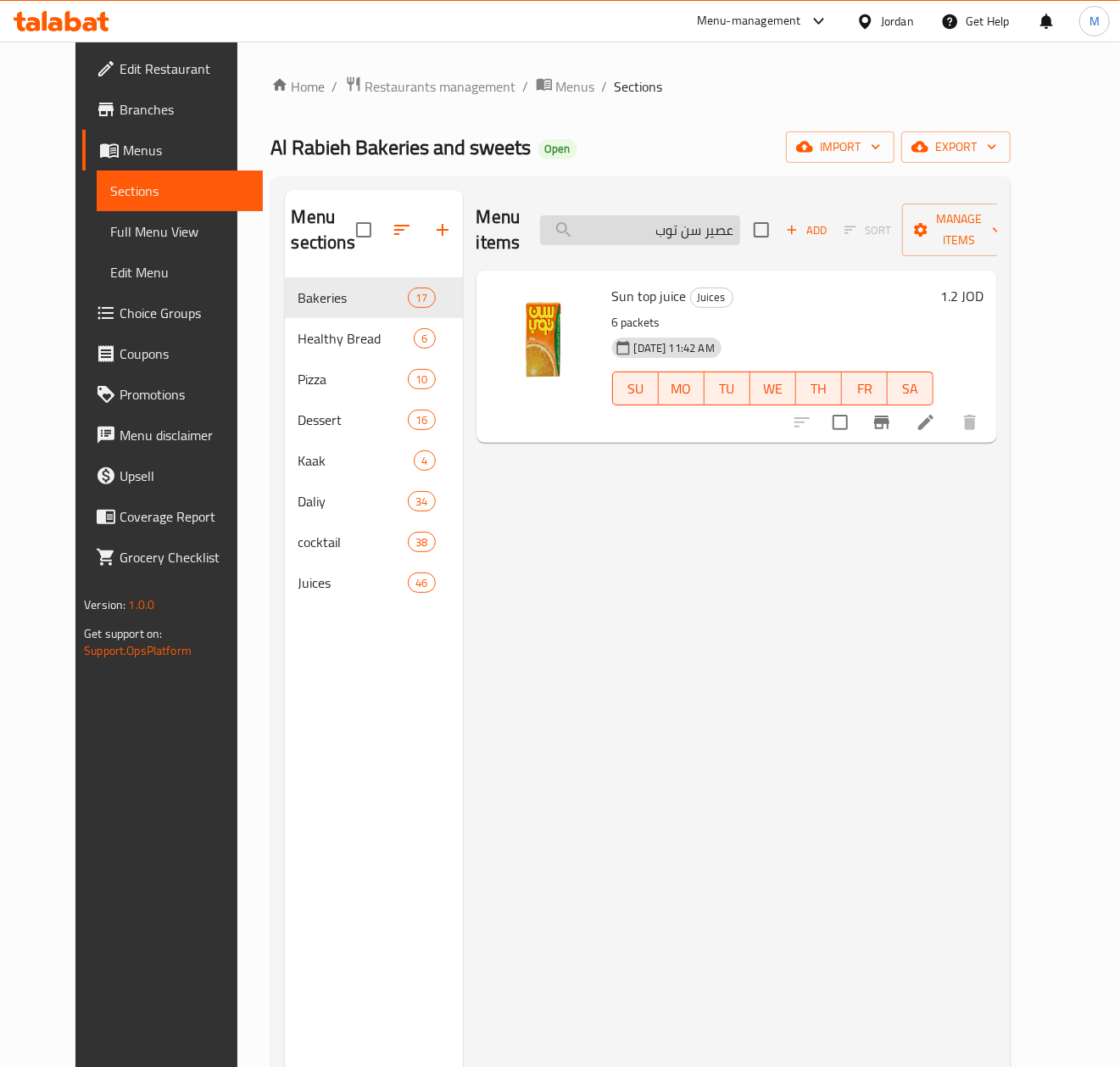
click at [703, 238] on input "عصير سن توب" at bounding box center [640, 230] width 200 height 29
paste input "لبة ماء سما 1.5لتر"
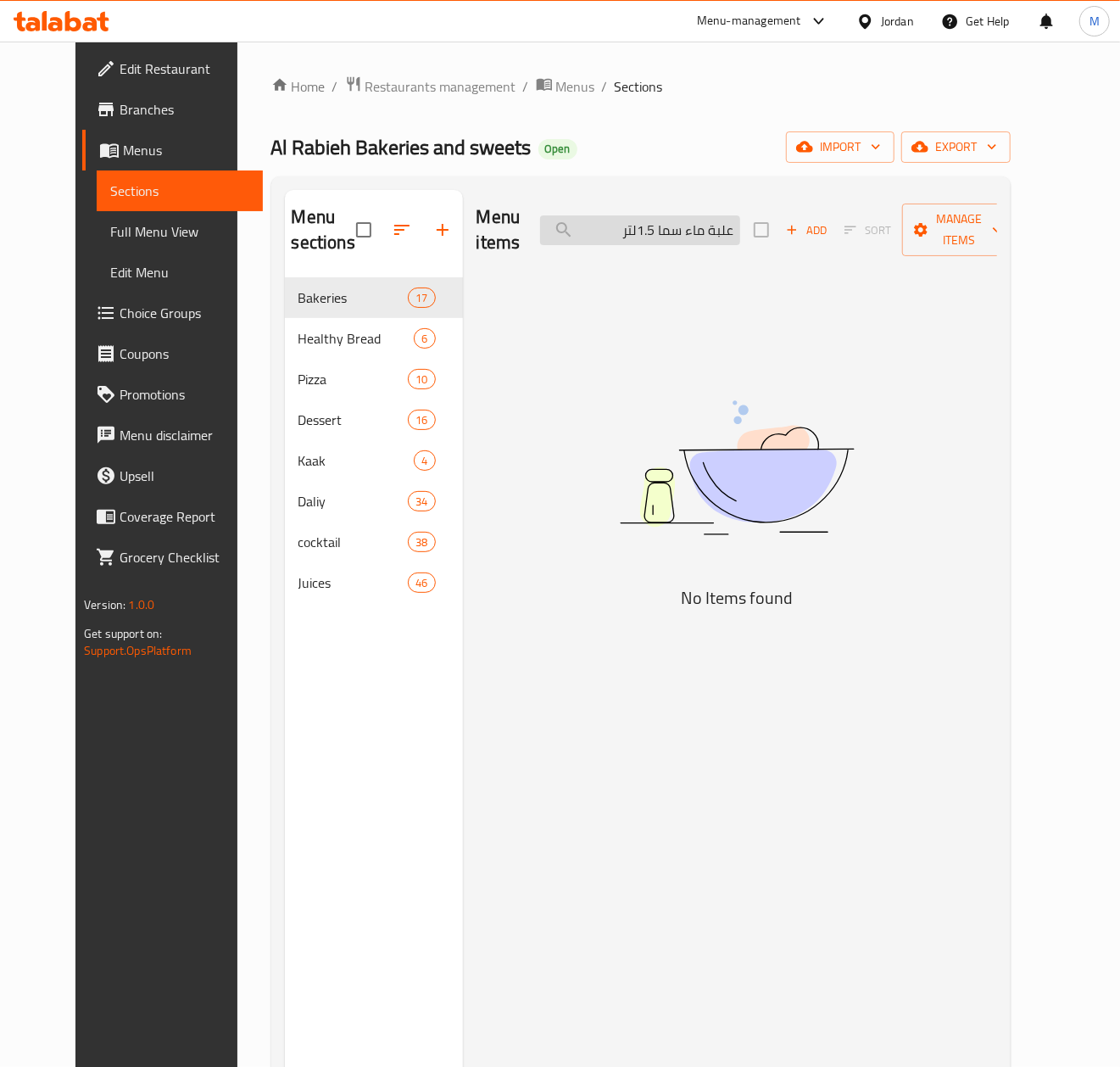
click at [741, 235] on input "علبة ماء سما 1.5لتر" at bounding box center [640, 230] width 200 height 29
click at [601, 236] on input "علبة ماء سما 1.5لتر" at bounding box center [640, 230] width 200 height 29
click at [649, 233] on input "علبة ماء سما 1." at bounding box center [640, 230] width 200 height 29
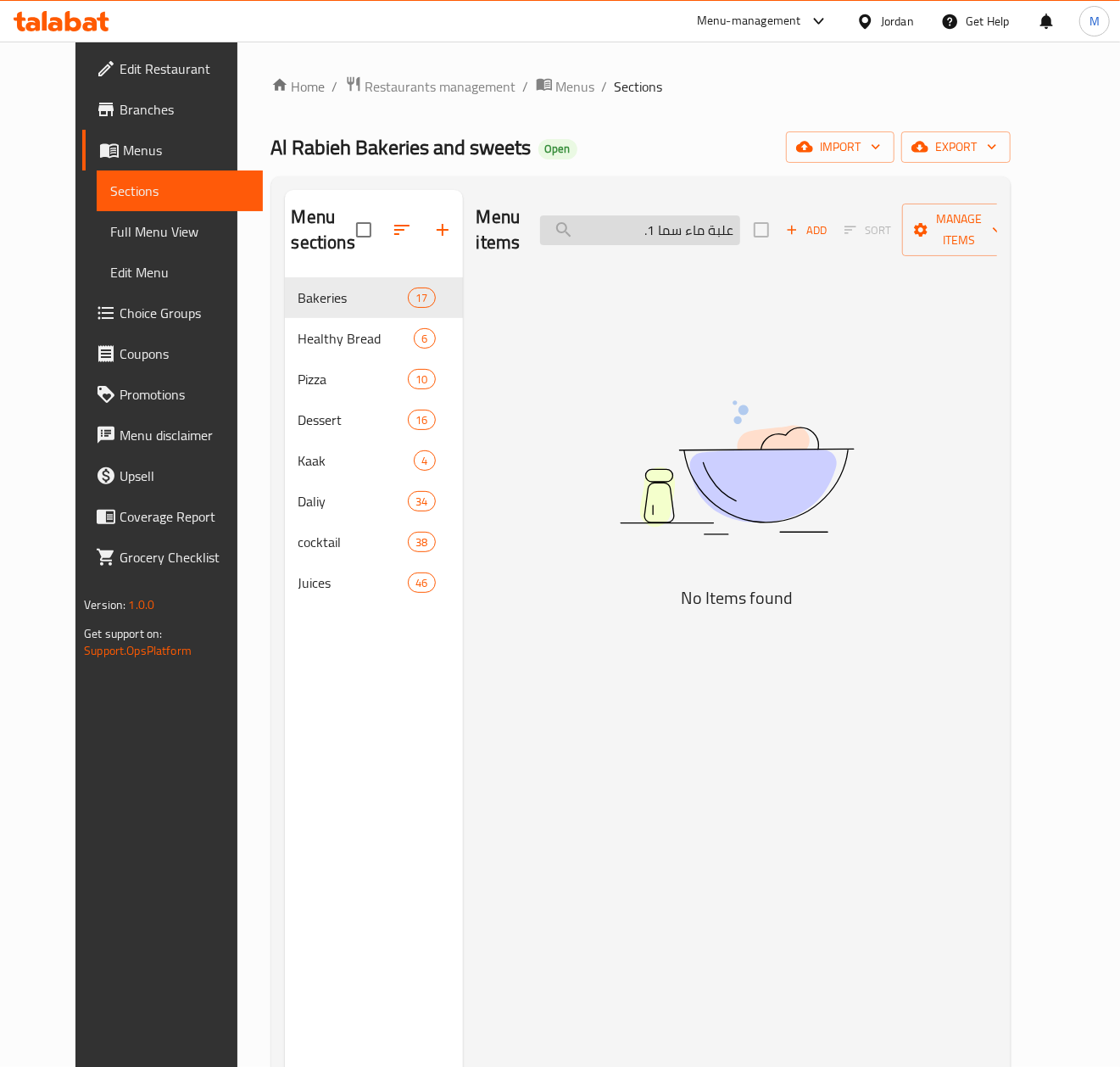
paste input "[DATE]"
drag, startPoint x: 642, startPoint y: 241, endPoint x: 835, endPoint y: 219, distance: 194.2
click at [835, 219] on div "Menu items علبة ماء سما [DATE] Add Sort Manage items" at bounding box center [737, 230] width 521 height 81
paste input "25"
click at [629, 233] on input "علبة ماء سما [DATE]" at bounding box center [640, 230] width 200 height 29
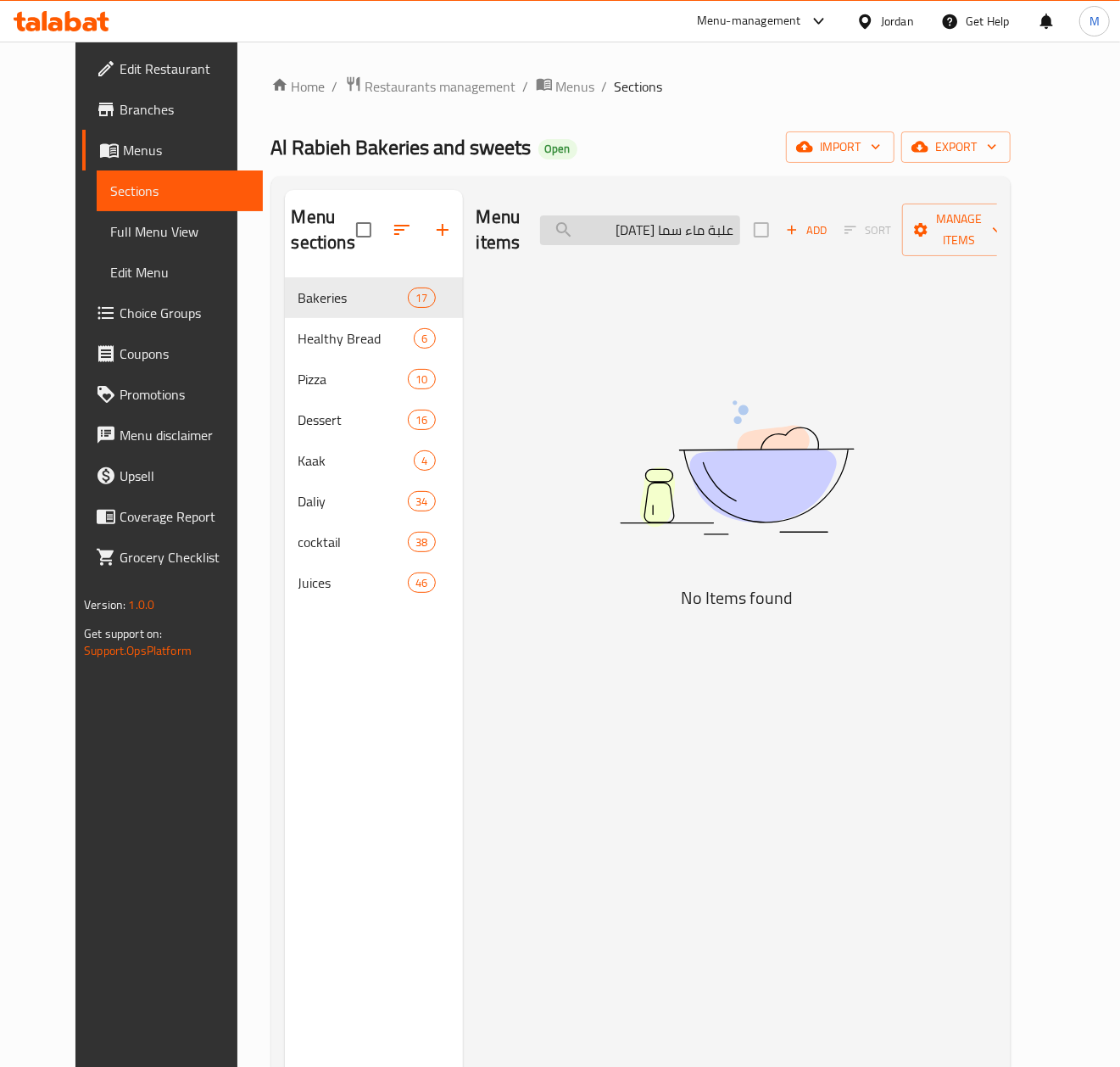
click at [629, 233] on input "علبة ماء سما [DATE]" at bounding box center [640, 230] width 200 height 29
paste input "كرتونة كاسات ماء"
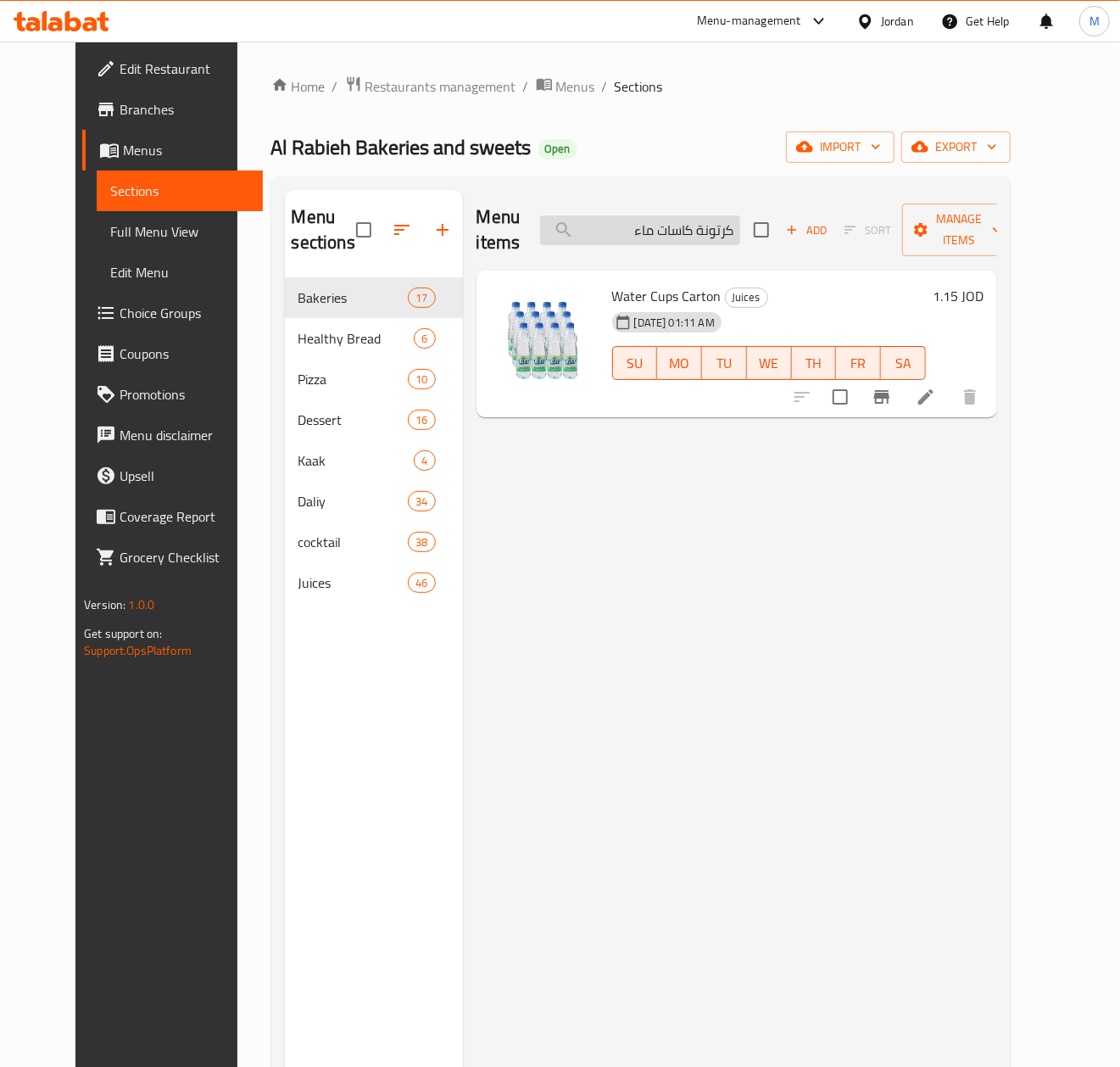
click at [642, 239] on input "كرتونة كاسات ماء" at bounding box center [640, 230] width 200 height 29
paste input "سلاش برتقال"
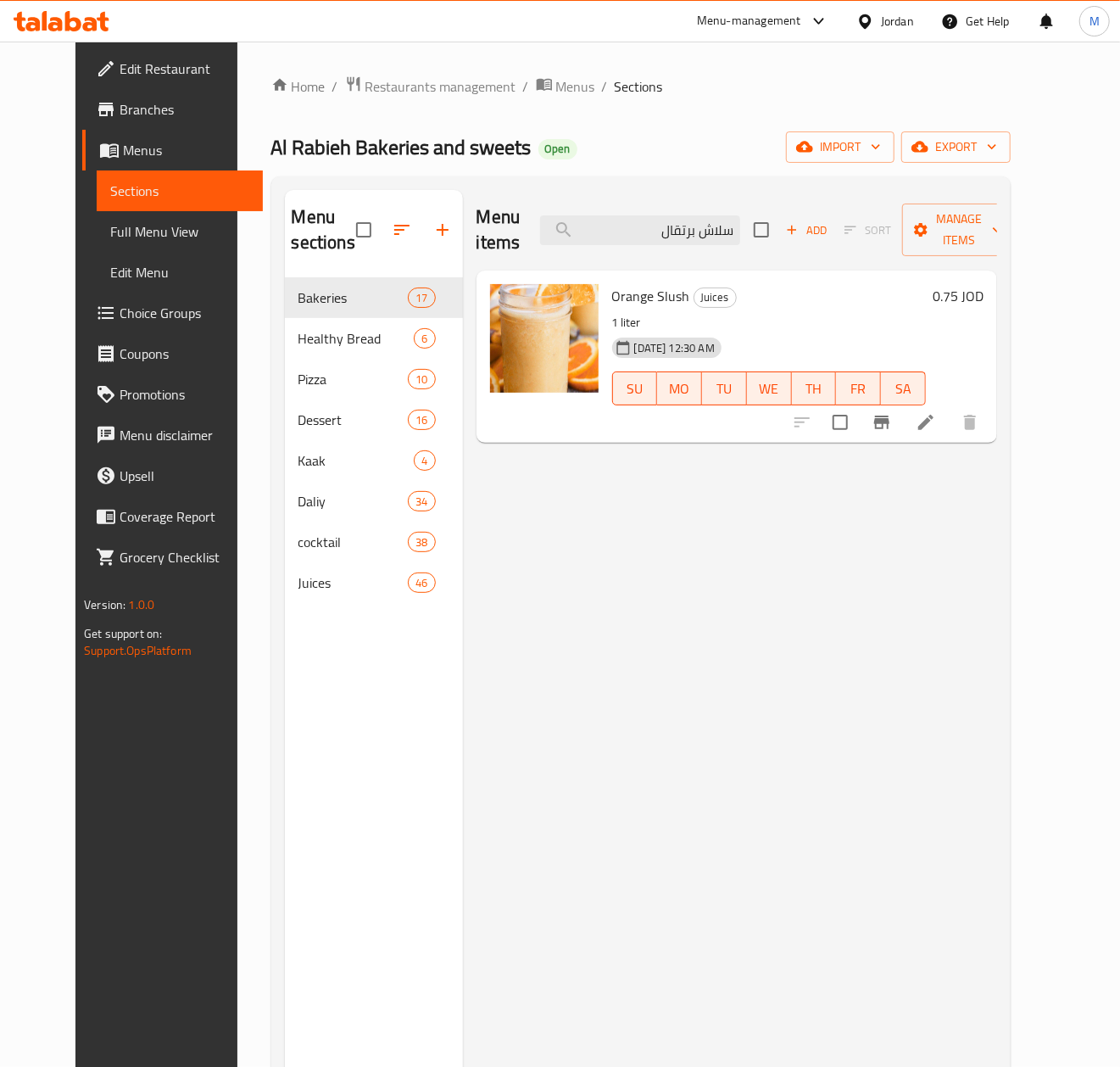
type input "سلاش برتقال"
click at [530, 589] on div "Menu items سلاش برتقال Add Sort Manage items Orange Slush Juices 1 liter [DATE]…" at bounding box center [730, 723] width 535 height 1067
